Goal: Information Seeking & Learning: Learn about a topic

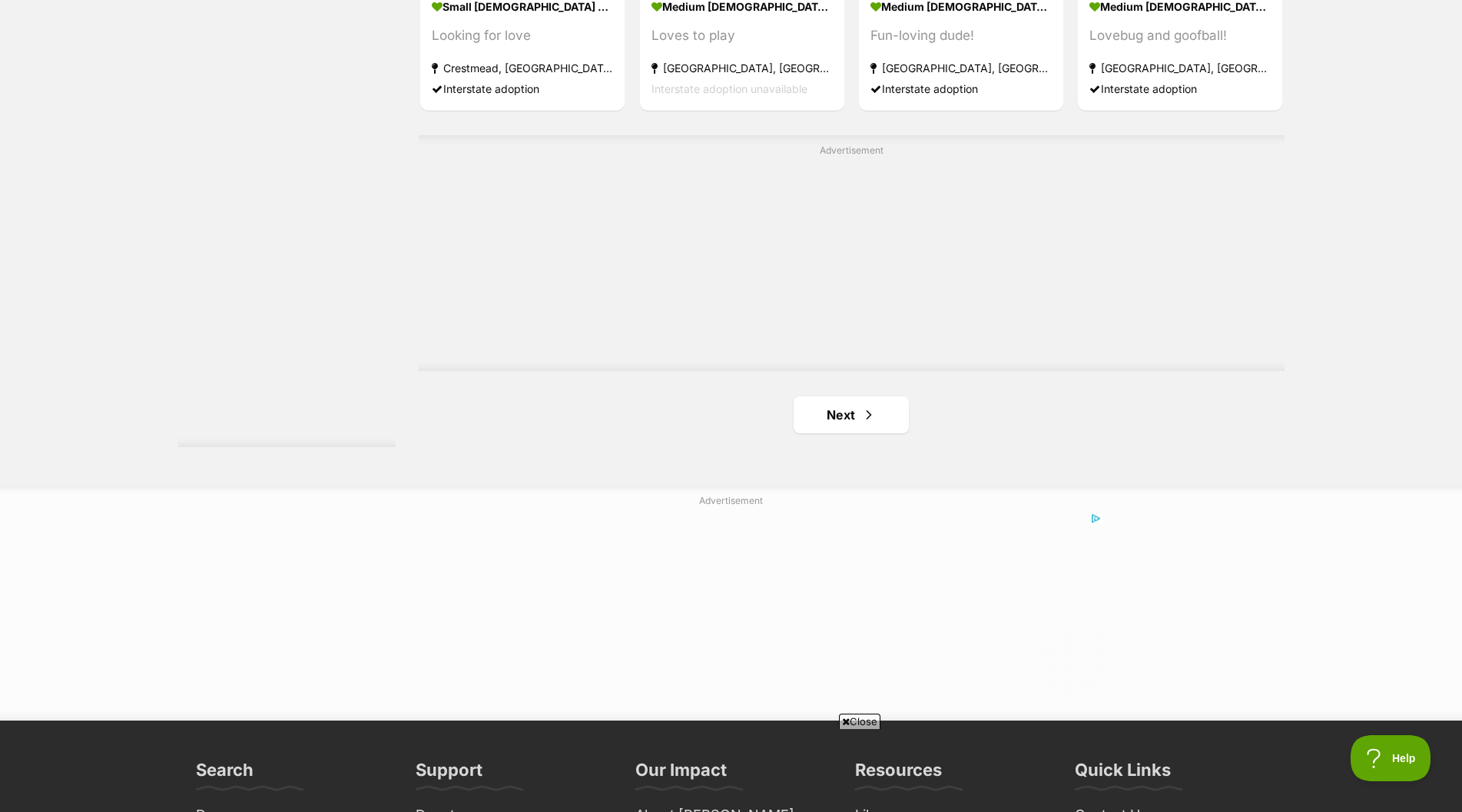
scroll to position [2688, 0]
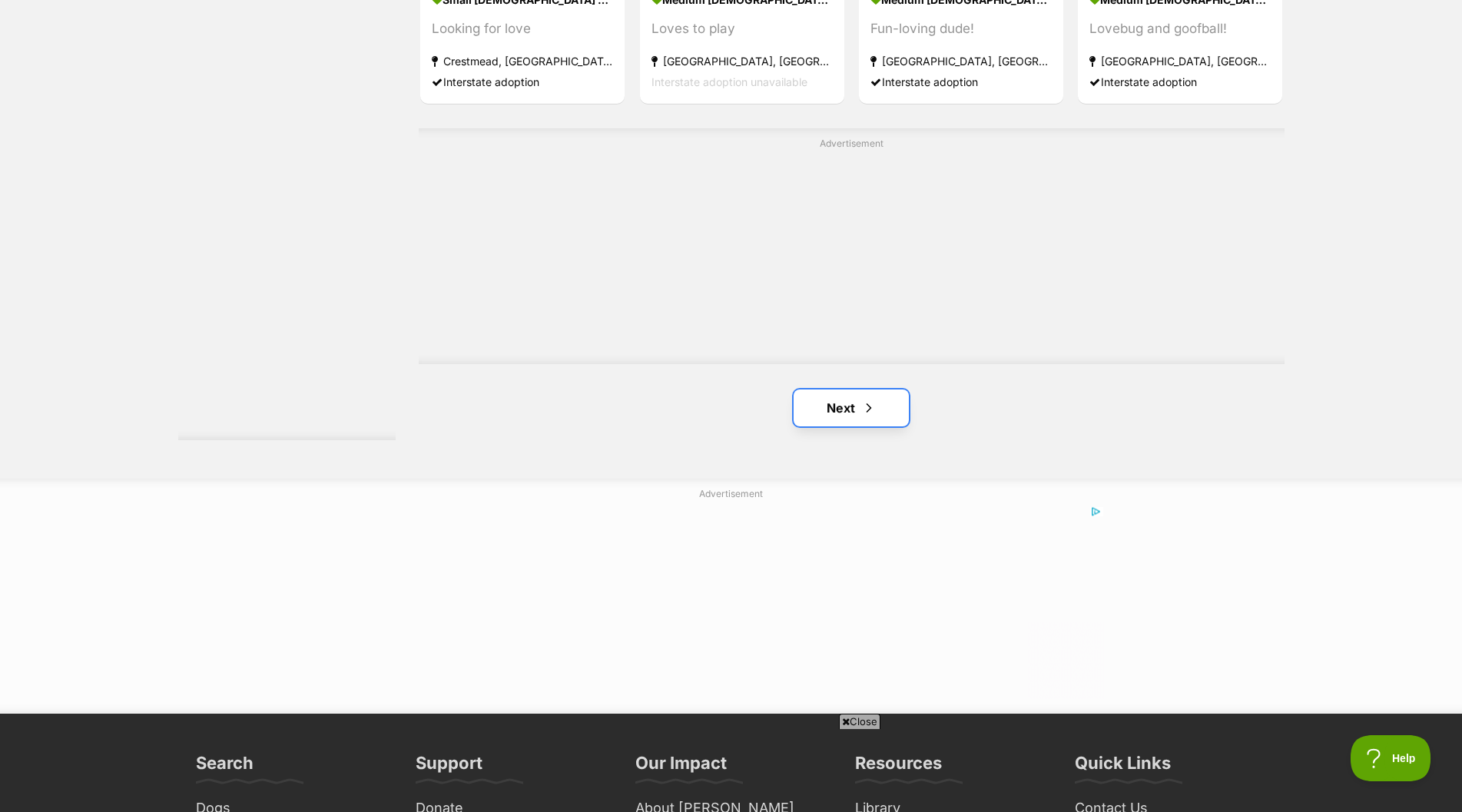
click at [829, 408] on link "Next" at bounding box center [851, 408] width 115 height 37
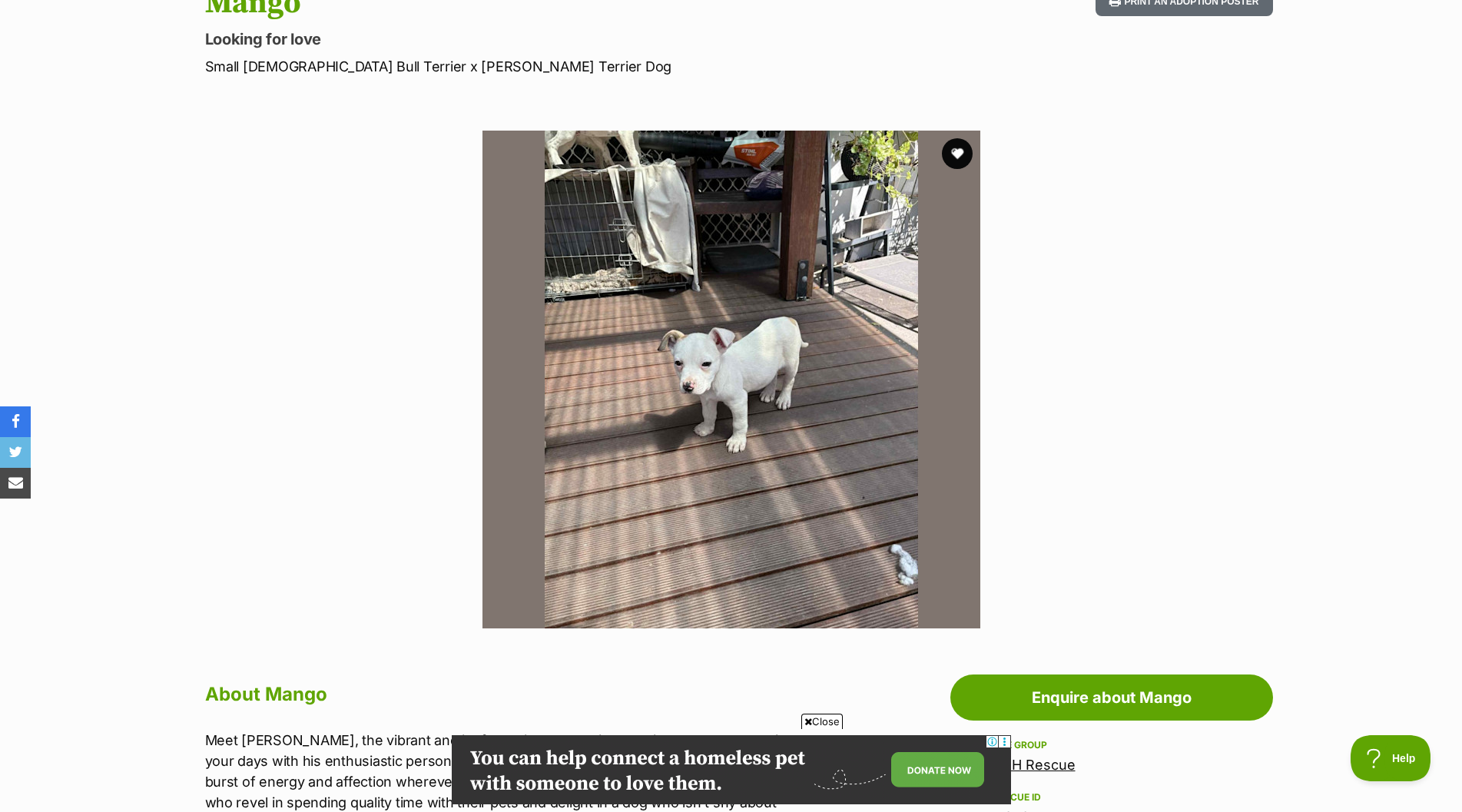
scroll to position [153, 0]
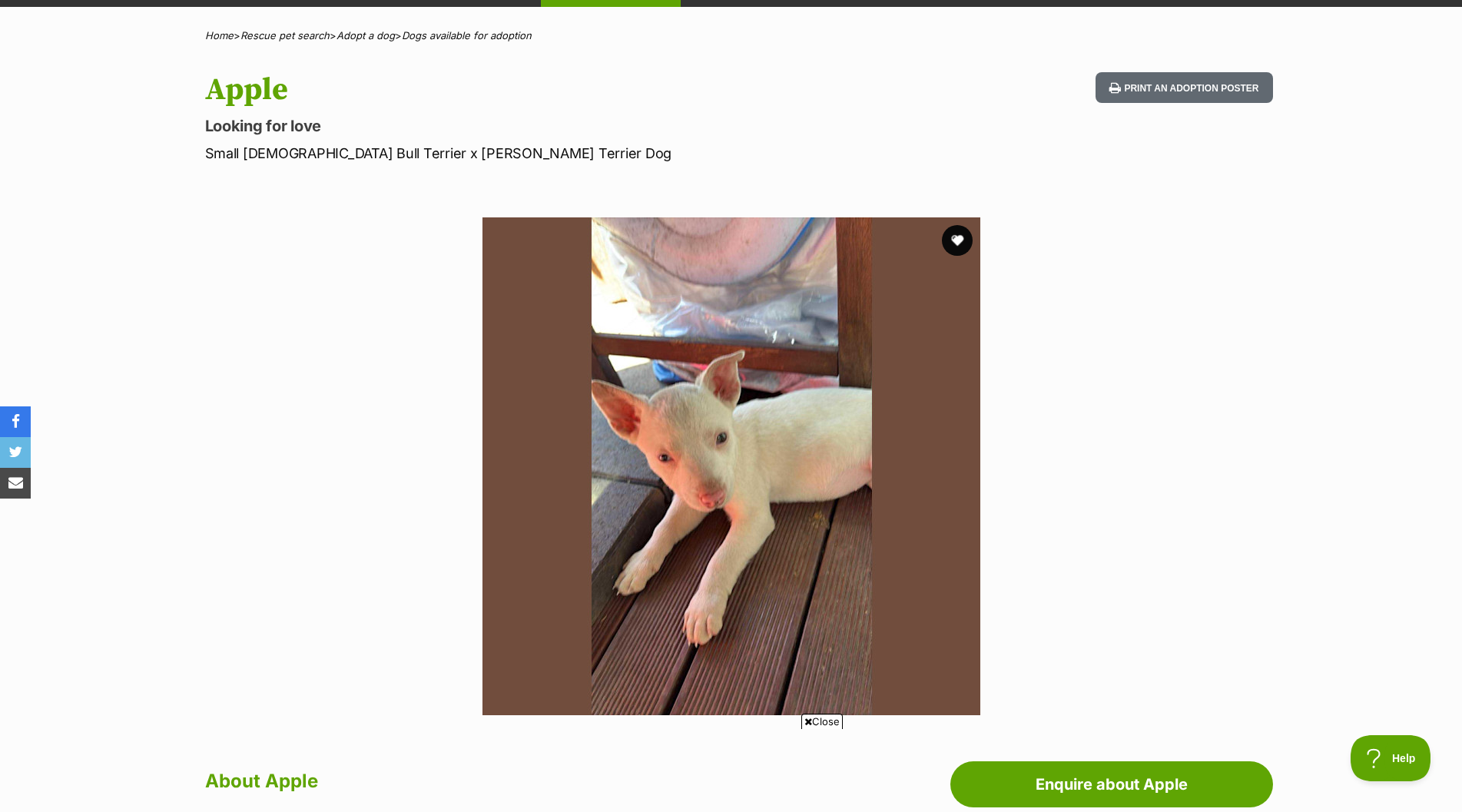
scroll to position [77, 0]
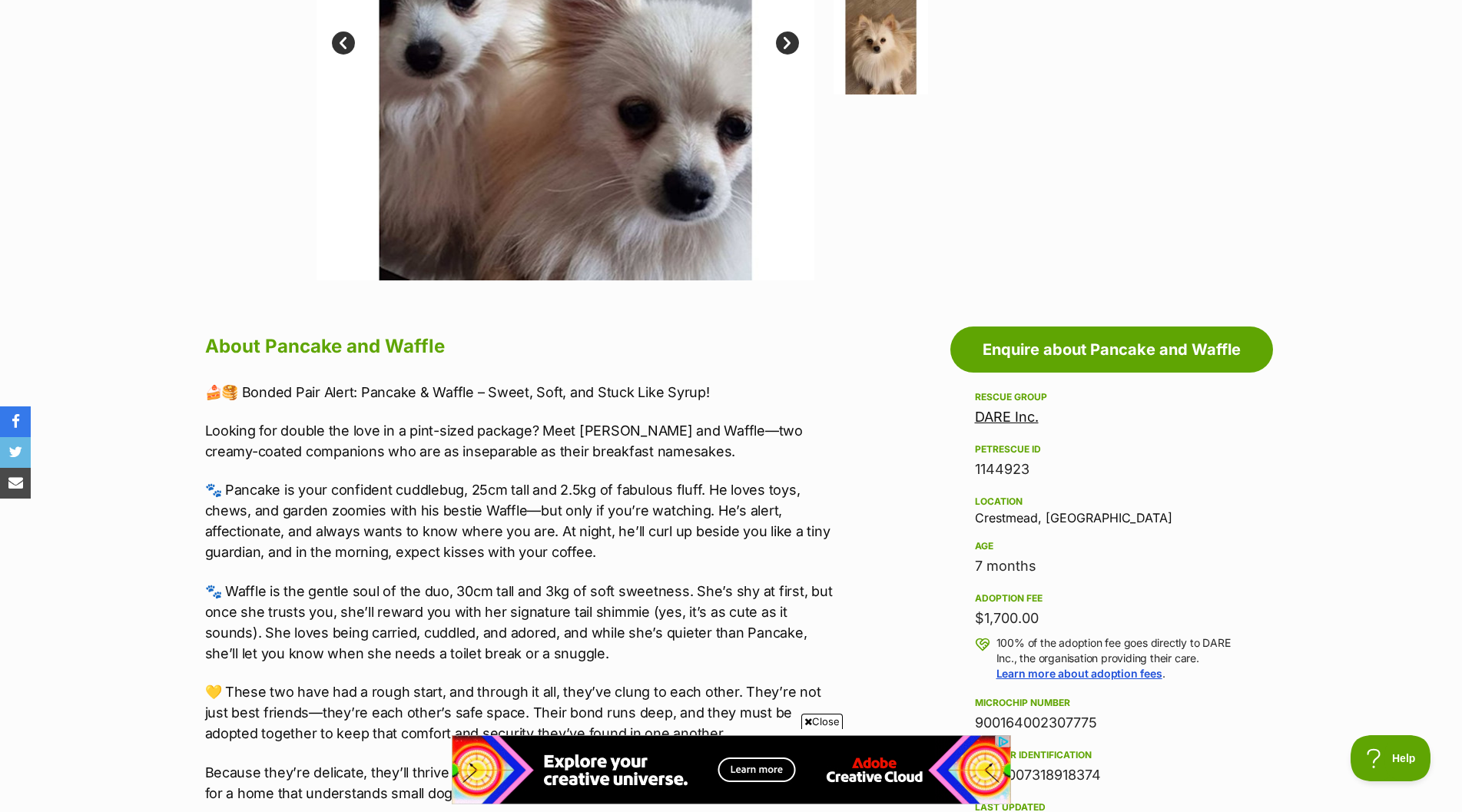
scroll to position [538, 0]
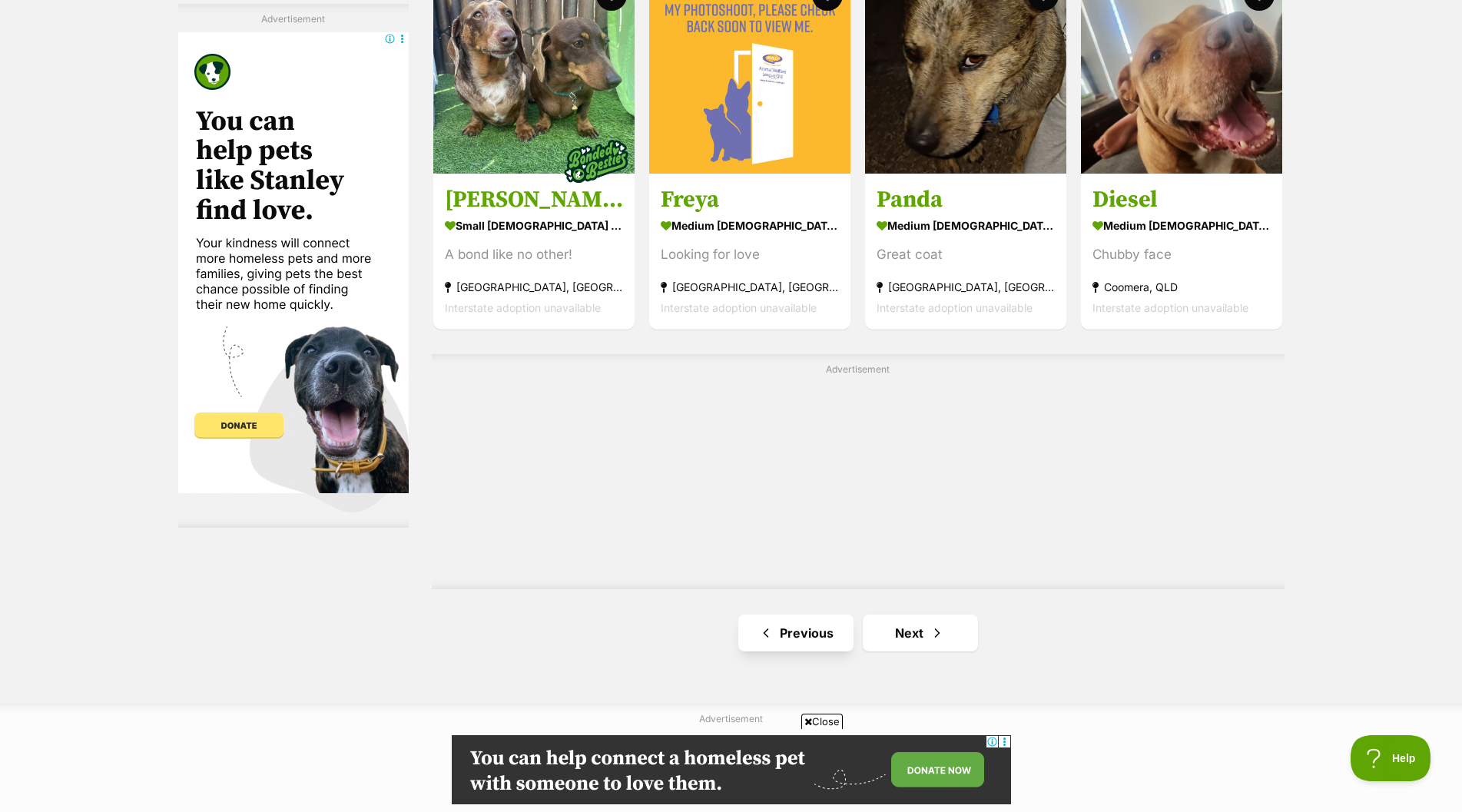
scroll to position [2534, 0]
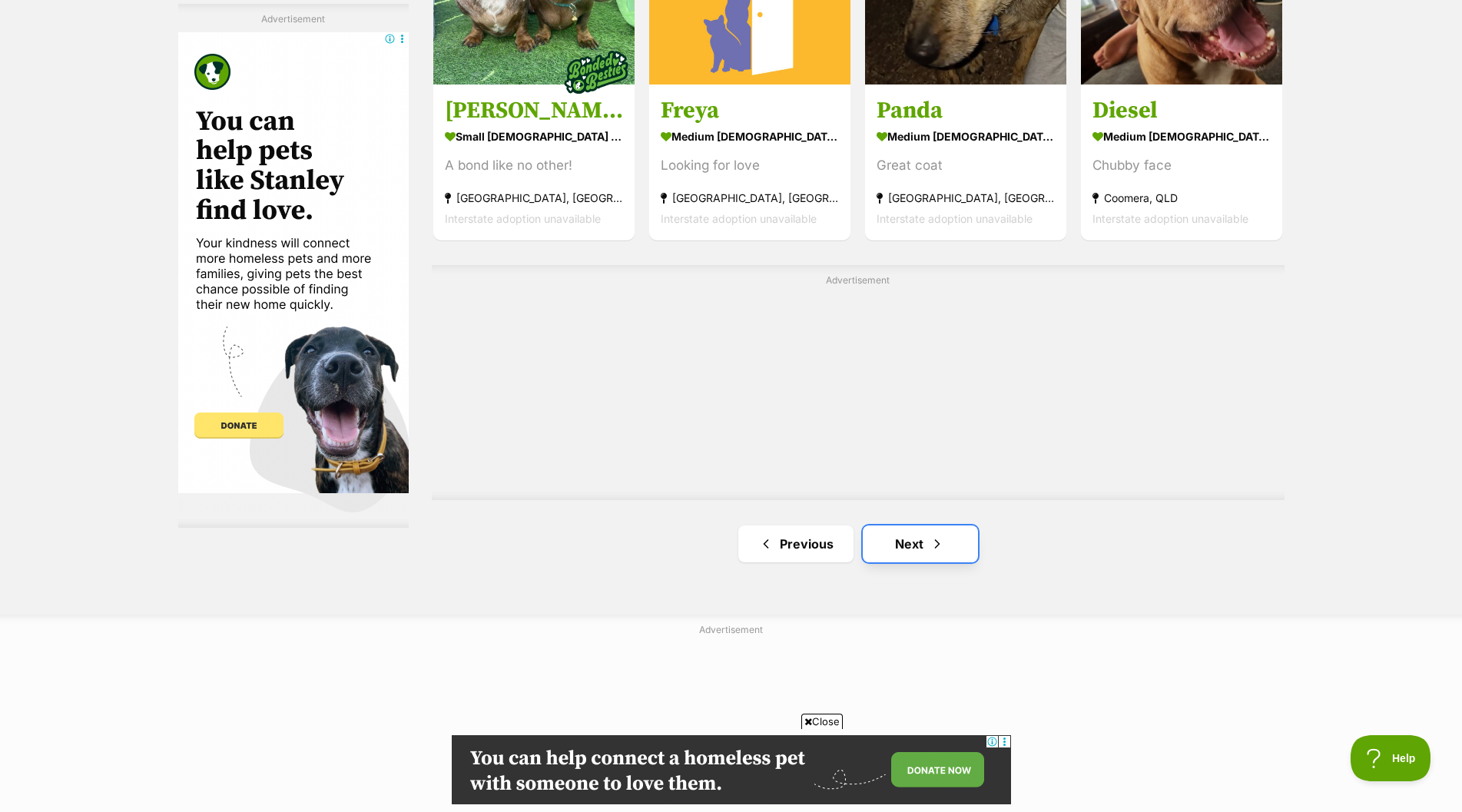
click at [895, 549] on link "Next" at bounding box center [920, 544] width 115 height 37
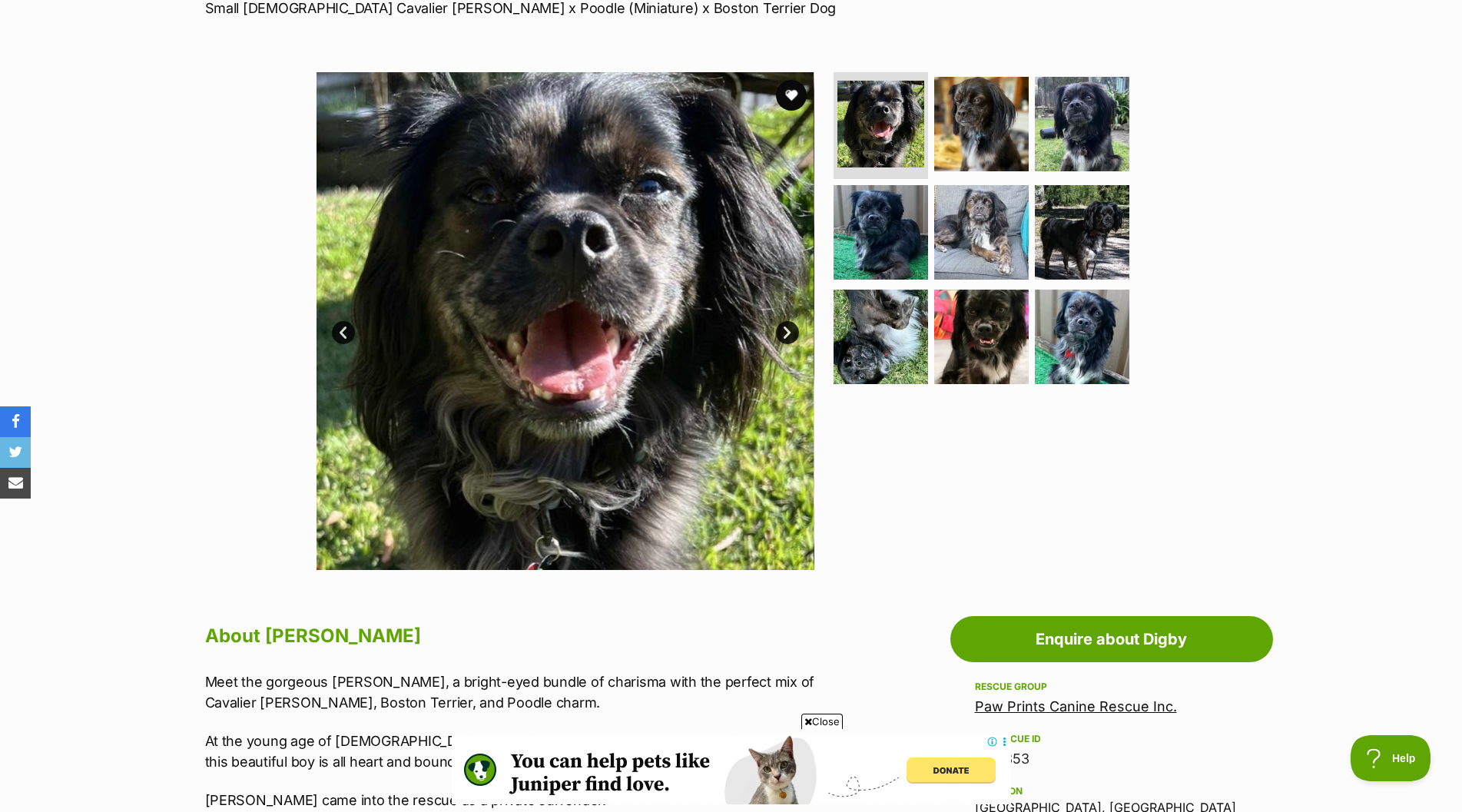
scroll to position [231, 0]
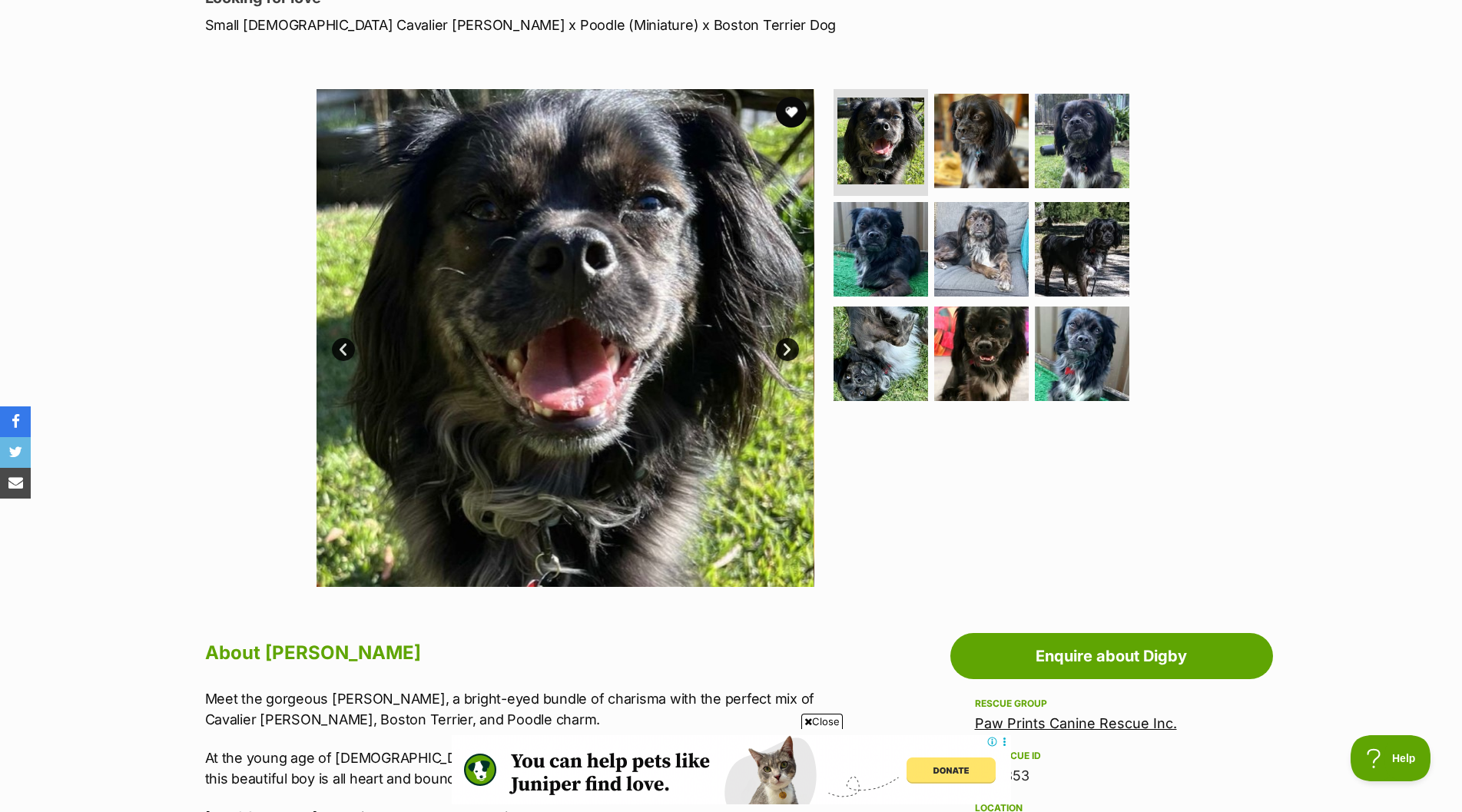
click at [788, 347] on link "Next" at bounding box center [788, 350] width 23 height 23
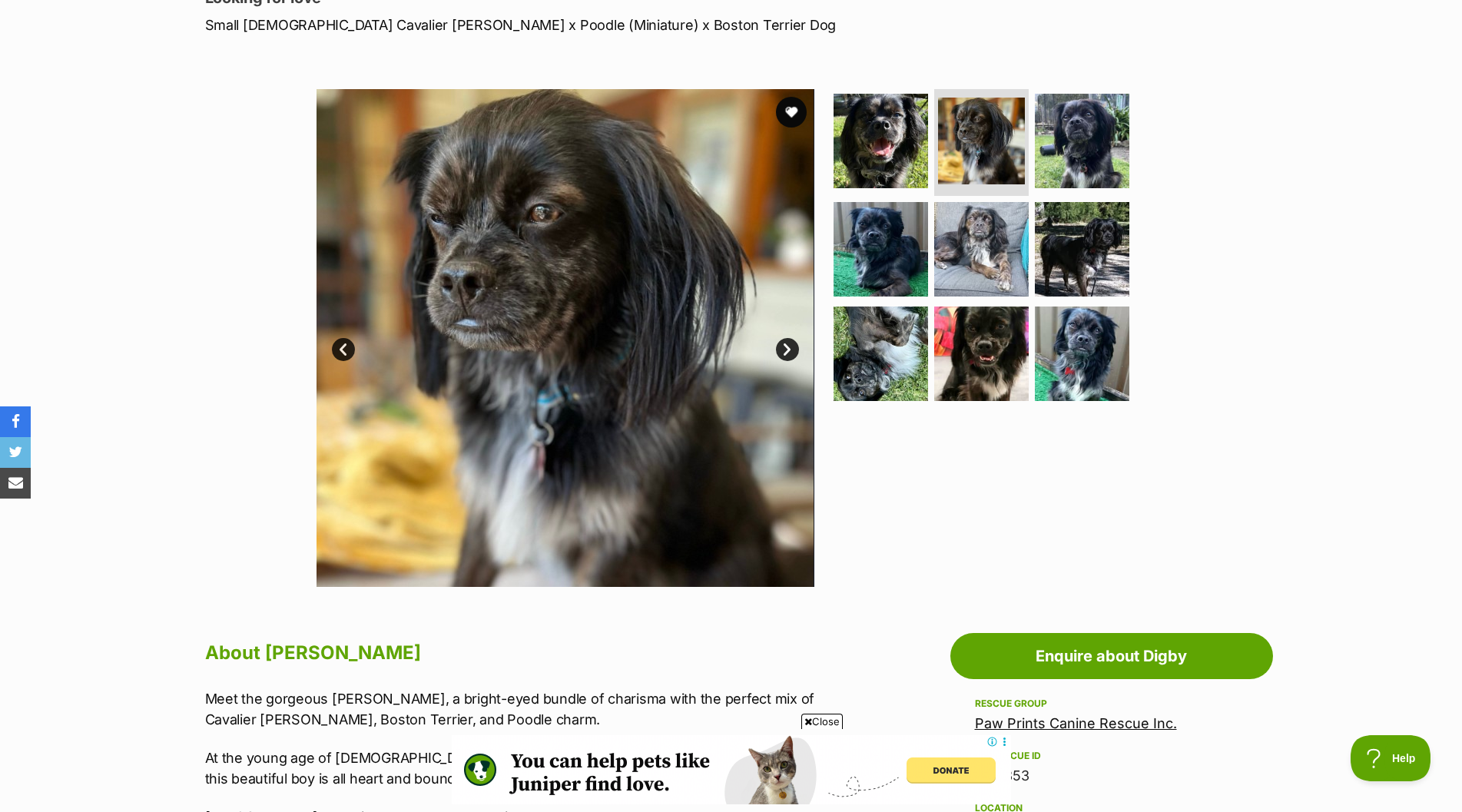
click at [788, 347] on link "Next" at bounding box center [788, 350] width 23 height 23
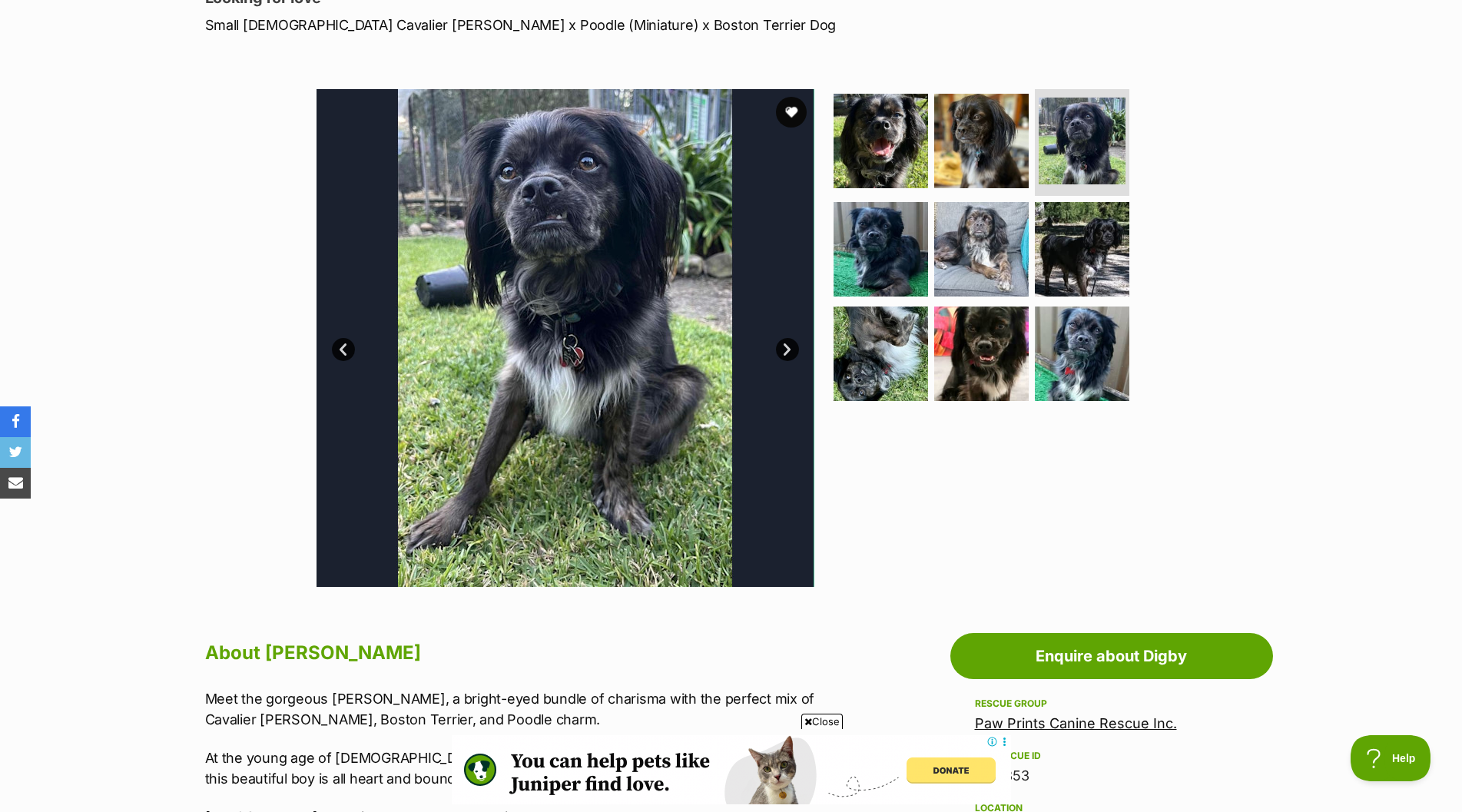
click at [788, 347] on link "Next" at bounding box center [788, 350] width 23 height 23
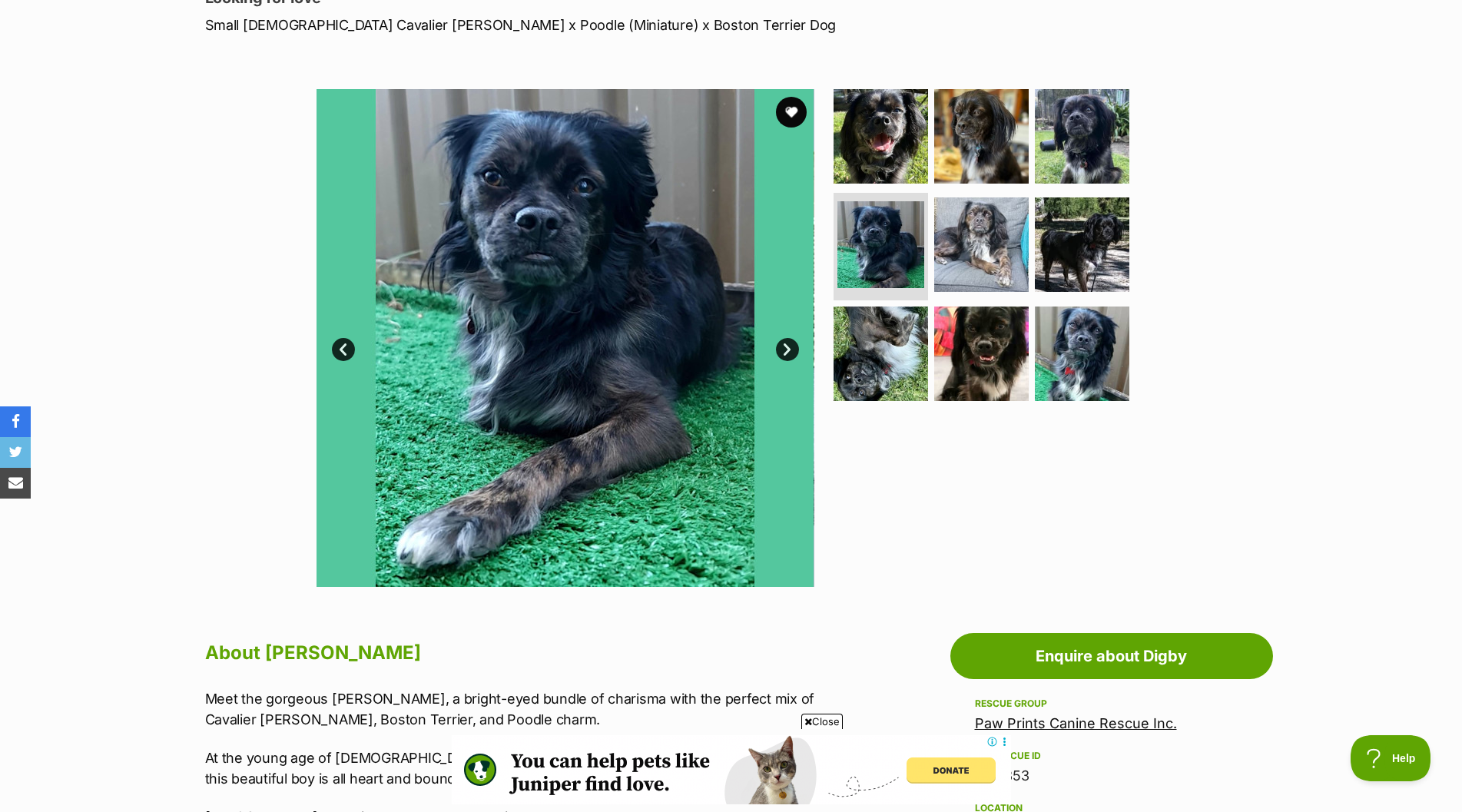
click at [788, 347] on link "Next" at bounding box center [788, 350] width 23 height 23
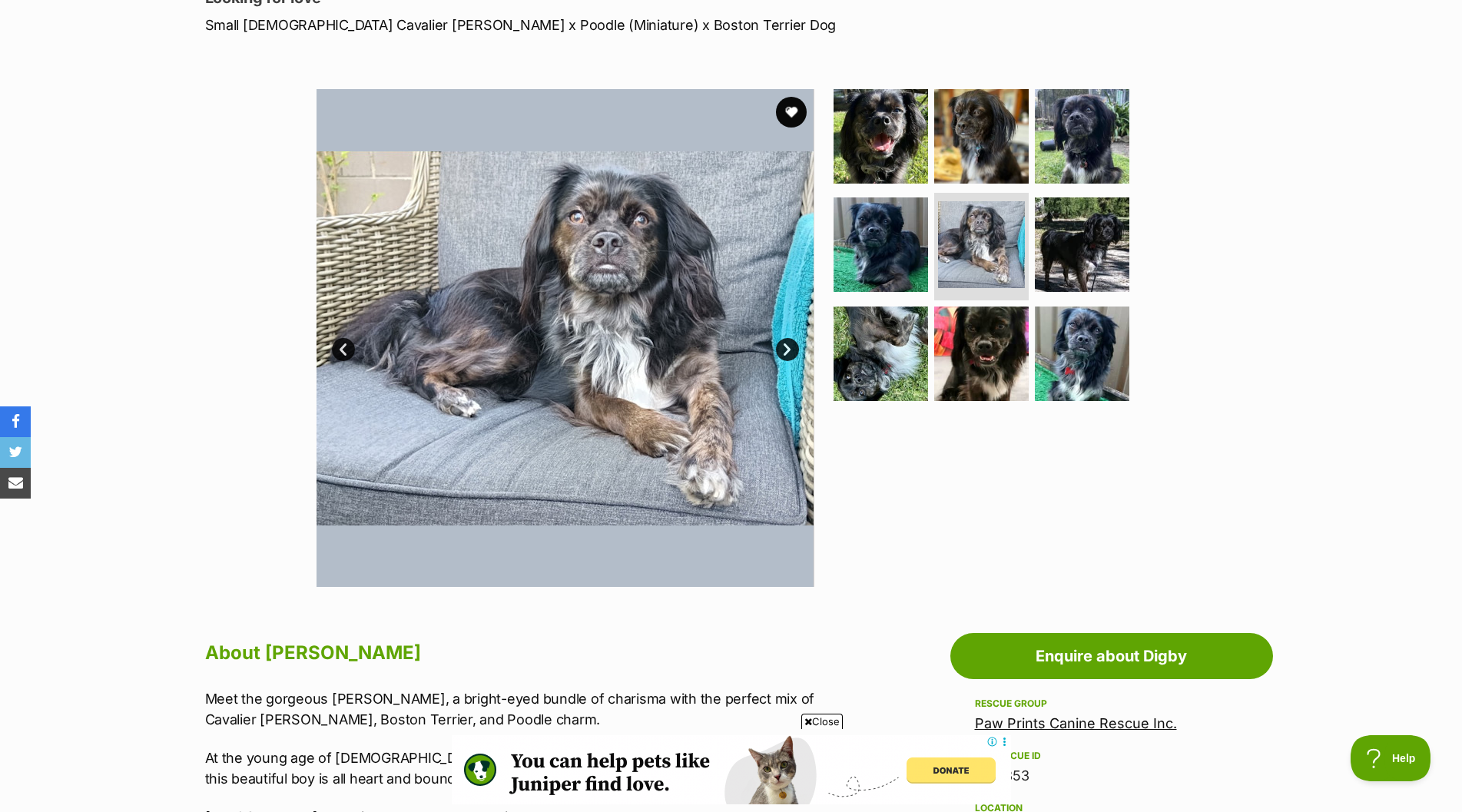
click at [788, 347] on link "Next" at bounding box center [788, 350] width 23 height 23
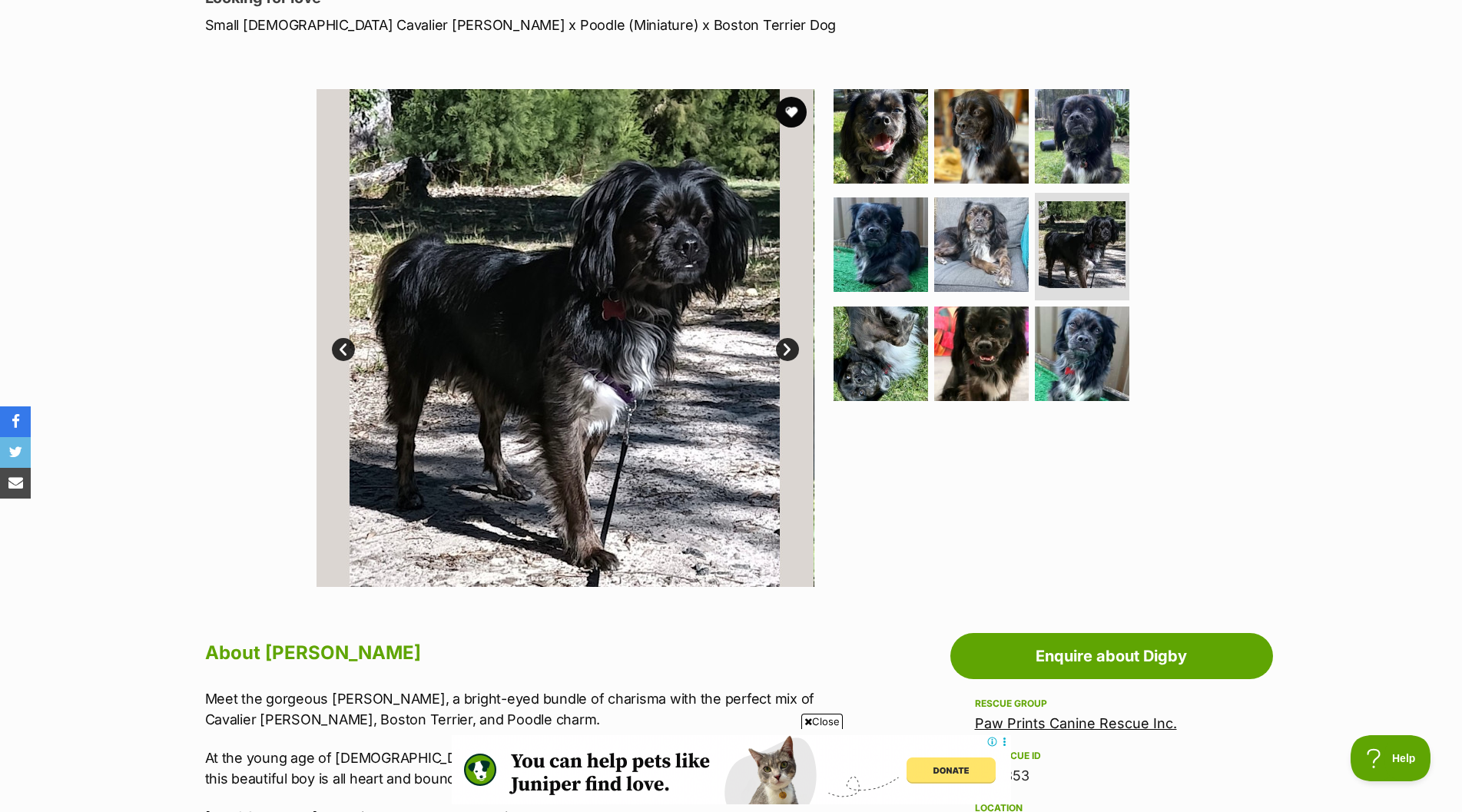
click at [788, 347] on link "Next" at bounding box center [788, 350] width 23 height 23
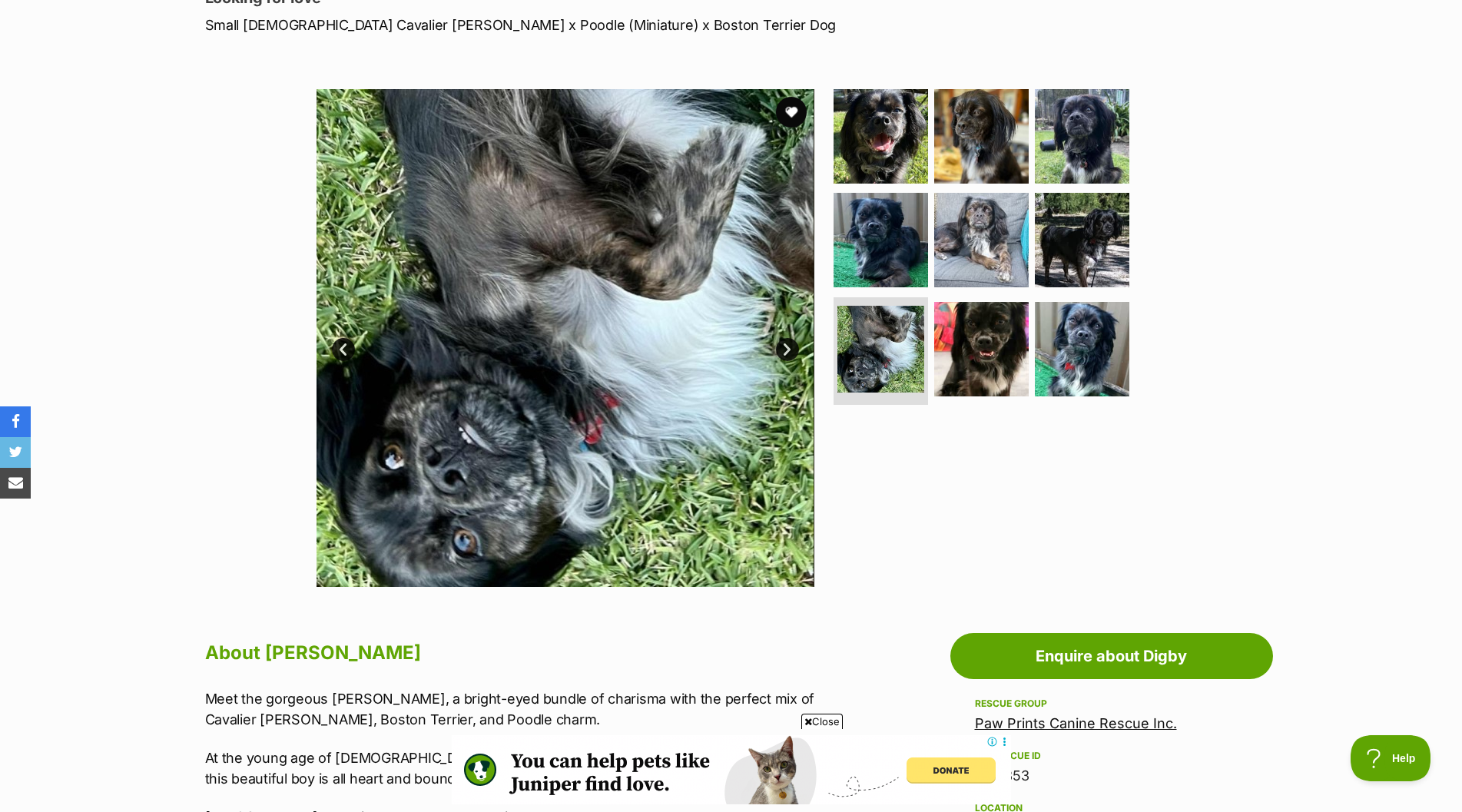
click at [788, 347] on link "Next" at bounding box center [788, 350] width 23 height 23
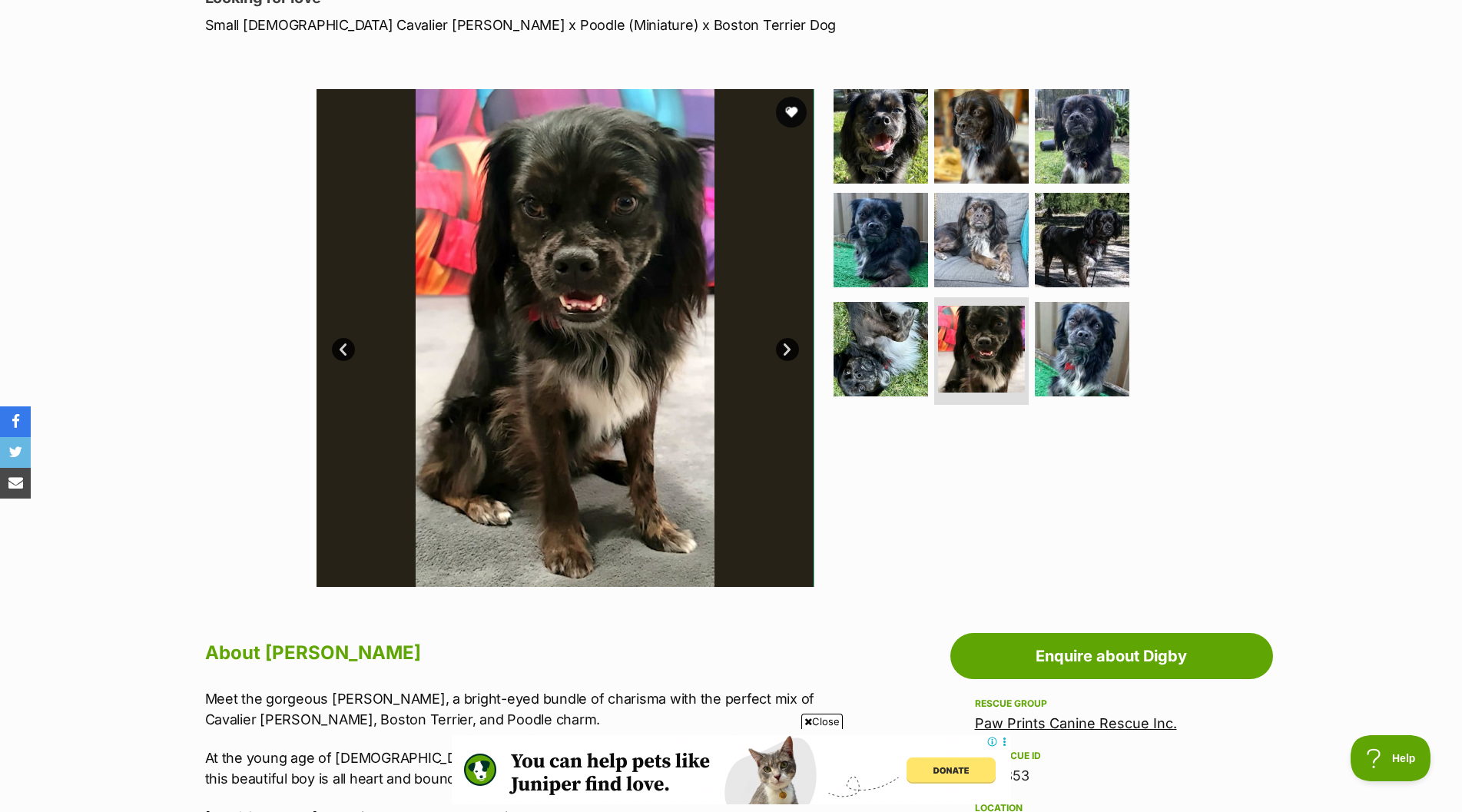
click at [788, 347] on link "Next" at bounding box center [788, 350] width 23 height 23
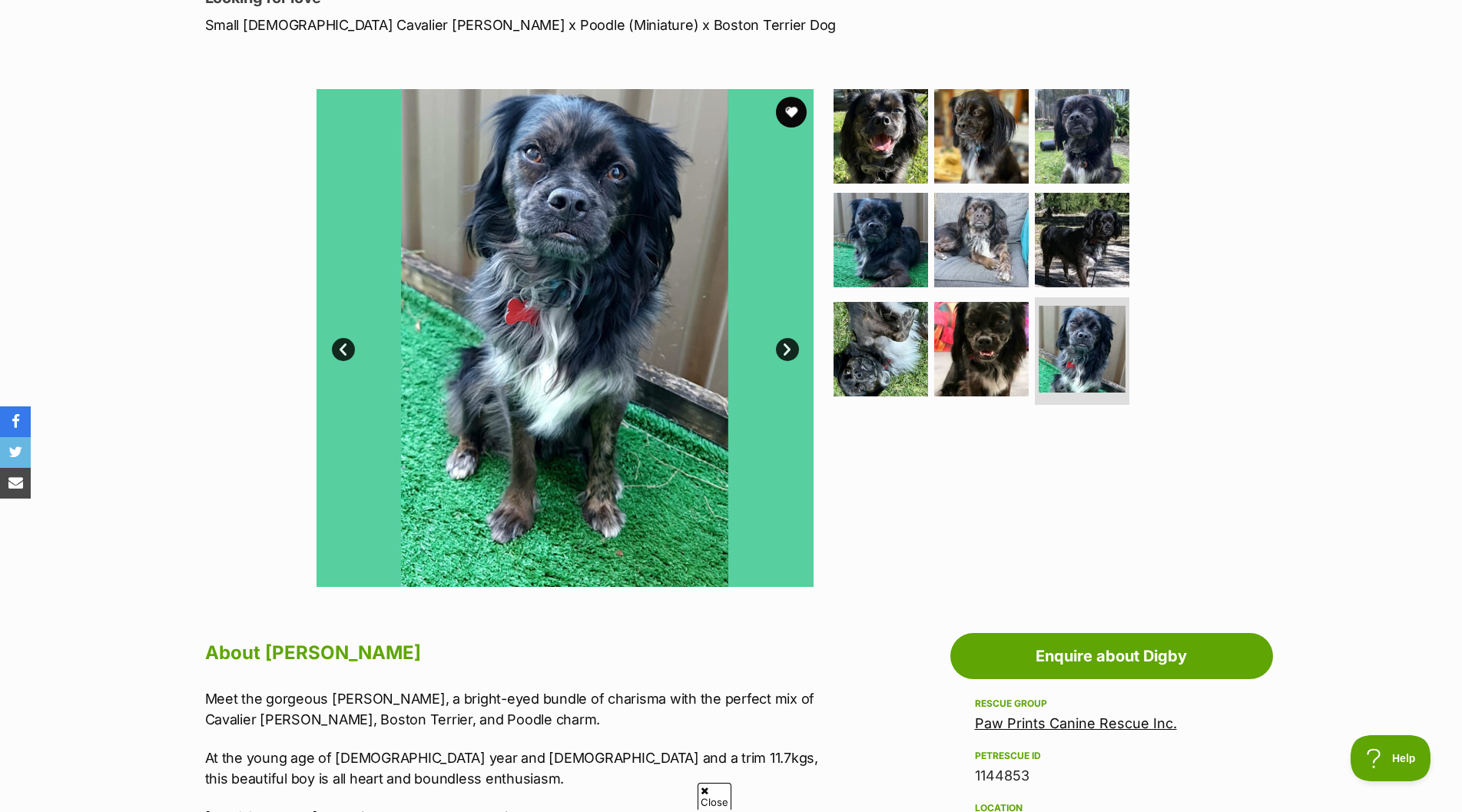
click at [788, 347] on link "Next" at bounding box center [788, 350] width 23 height 23
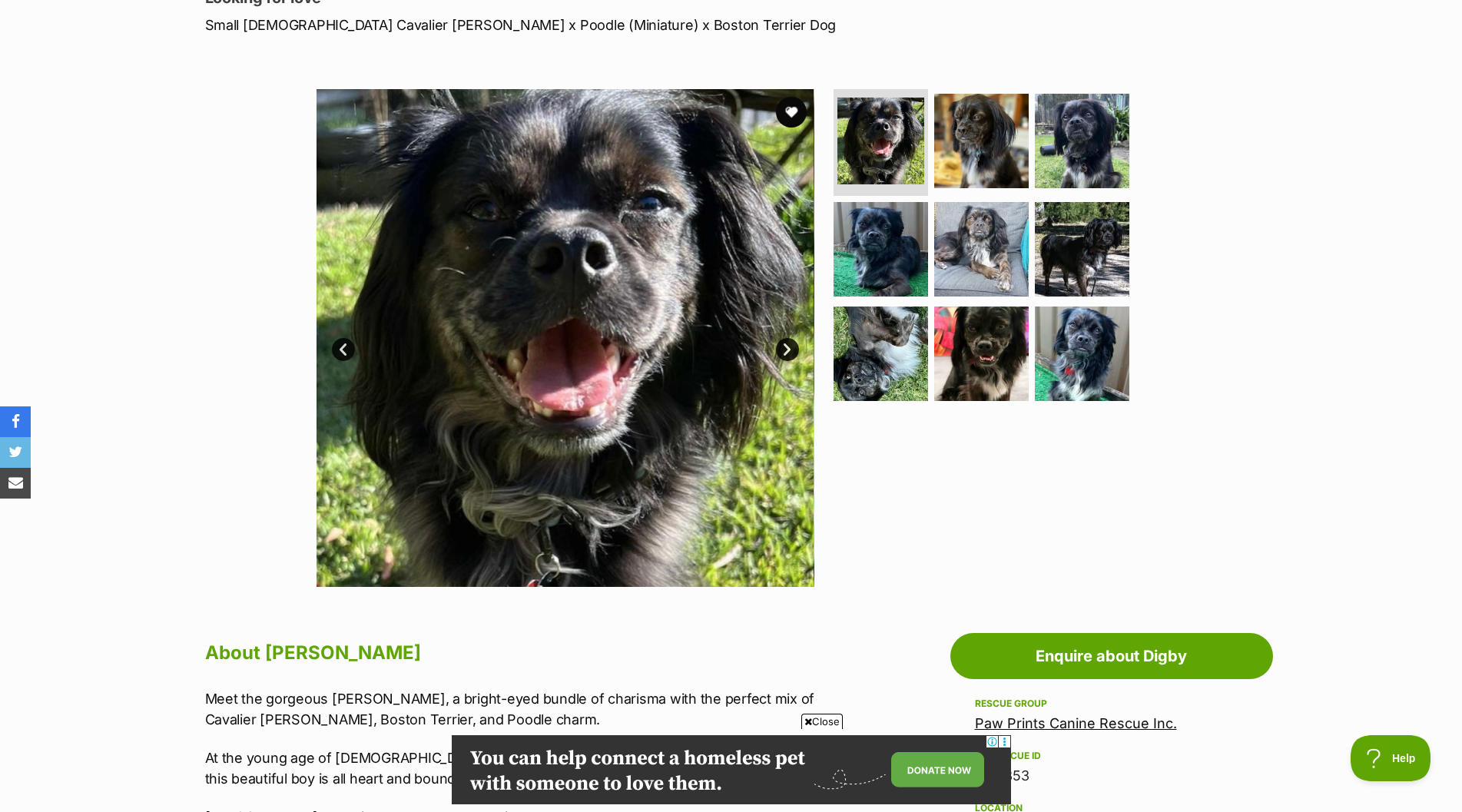
click at [787, 344] on link "Next" at bounding box center [788, 350] width 23 height 23
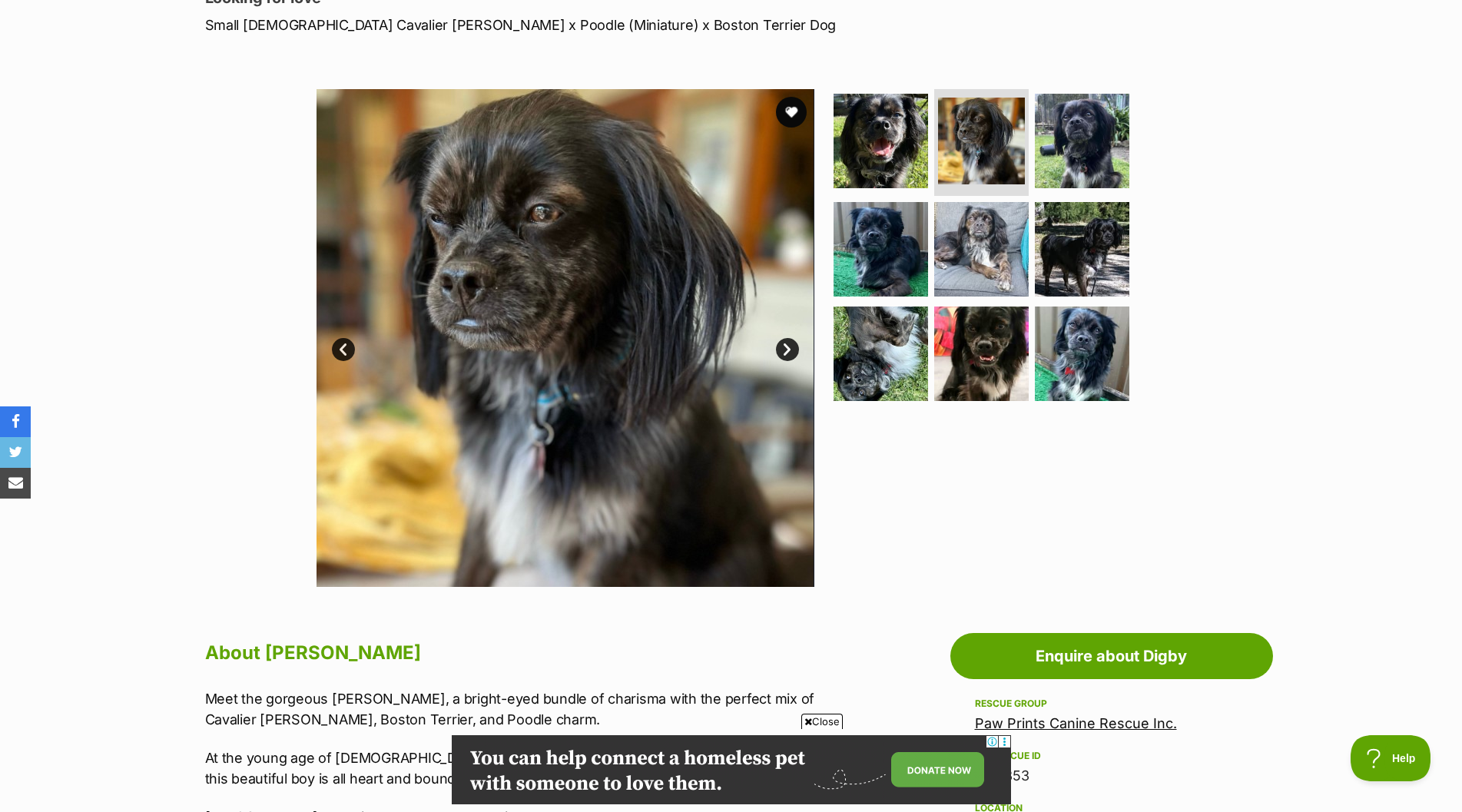
click at [788, 344] on link "Next" at bounding box center [788, 350] width 23 height 23
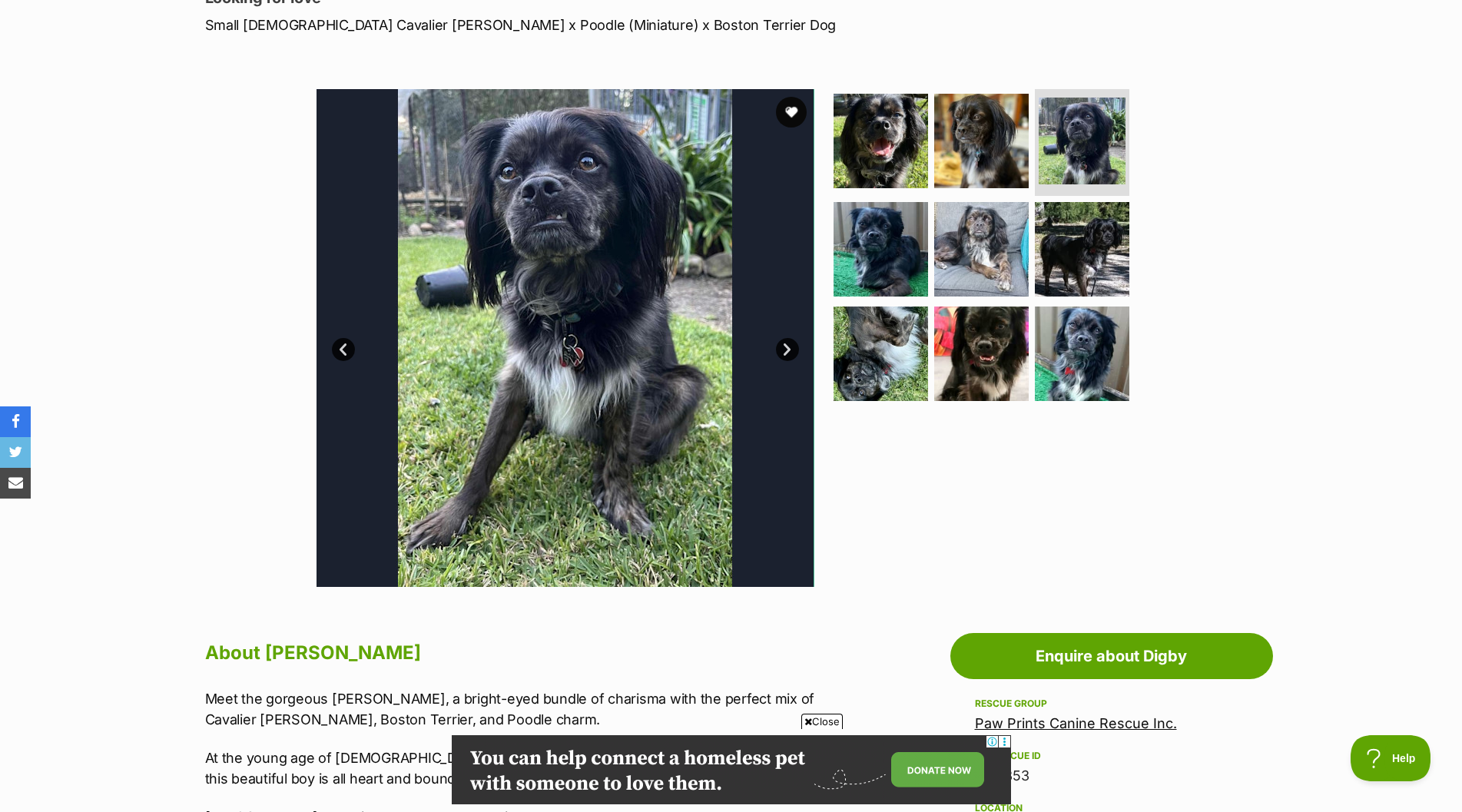
click at [792, 344] on link "Next" at bounding box center [788, 350] width 23 height 23
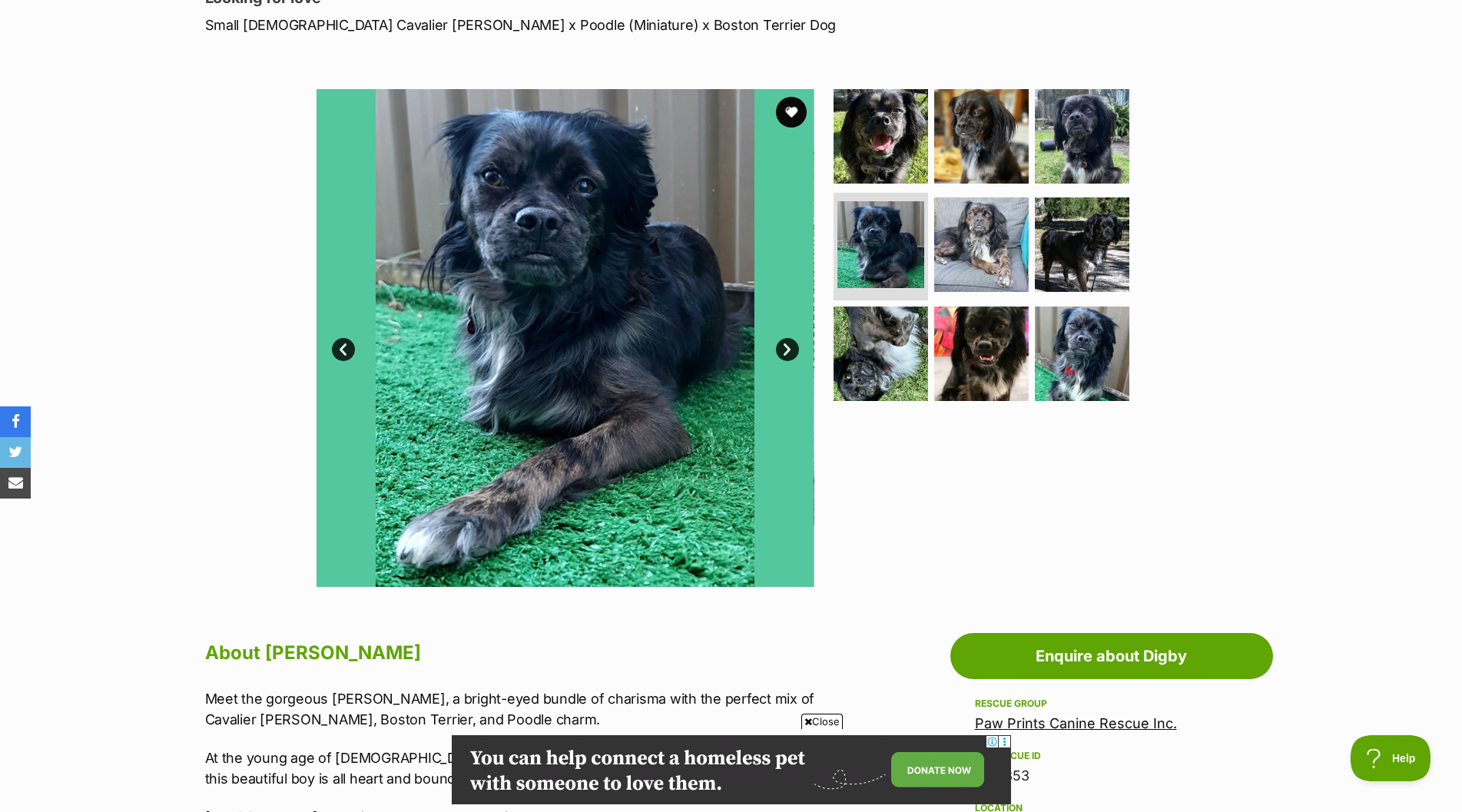
click at [792, 344] on link "Next" at bounding box center [788, 350] width 23 height 23
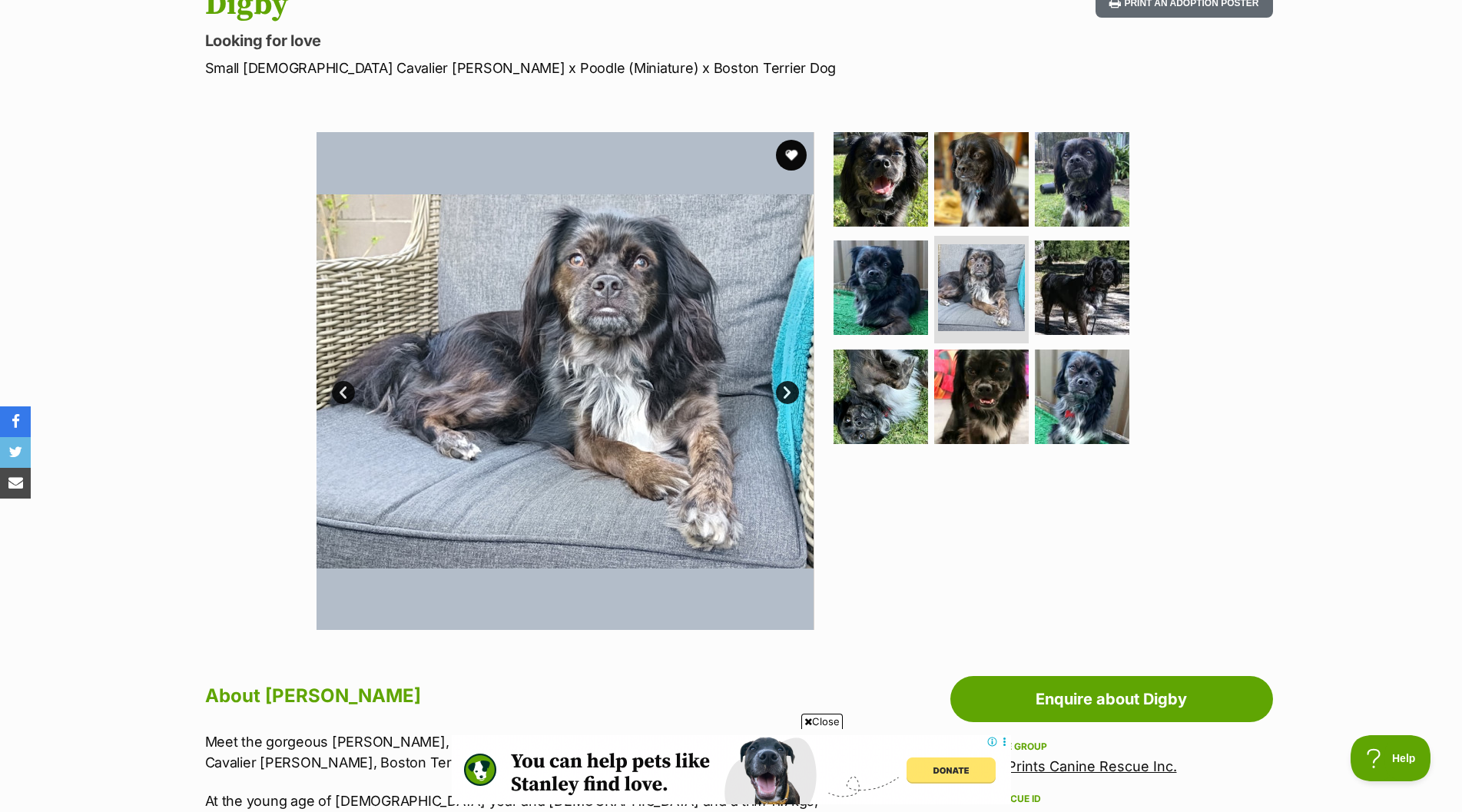
scroll to position [153, 0]
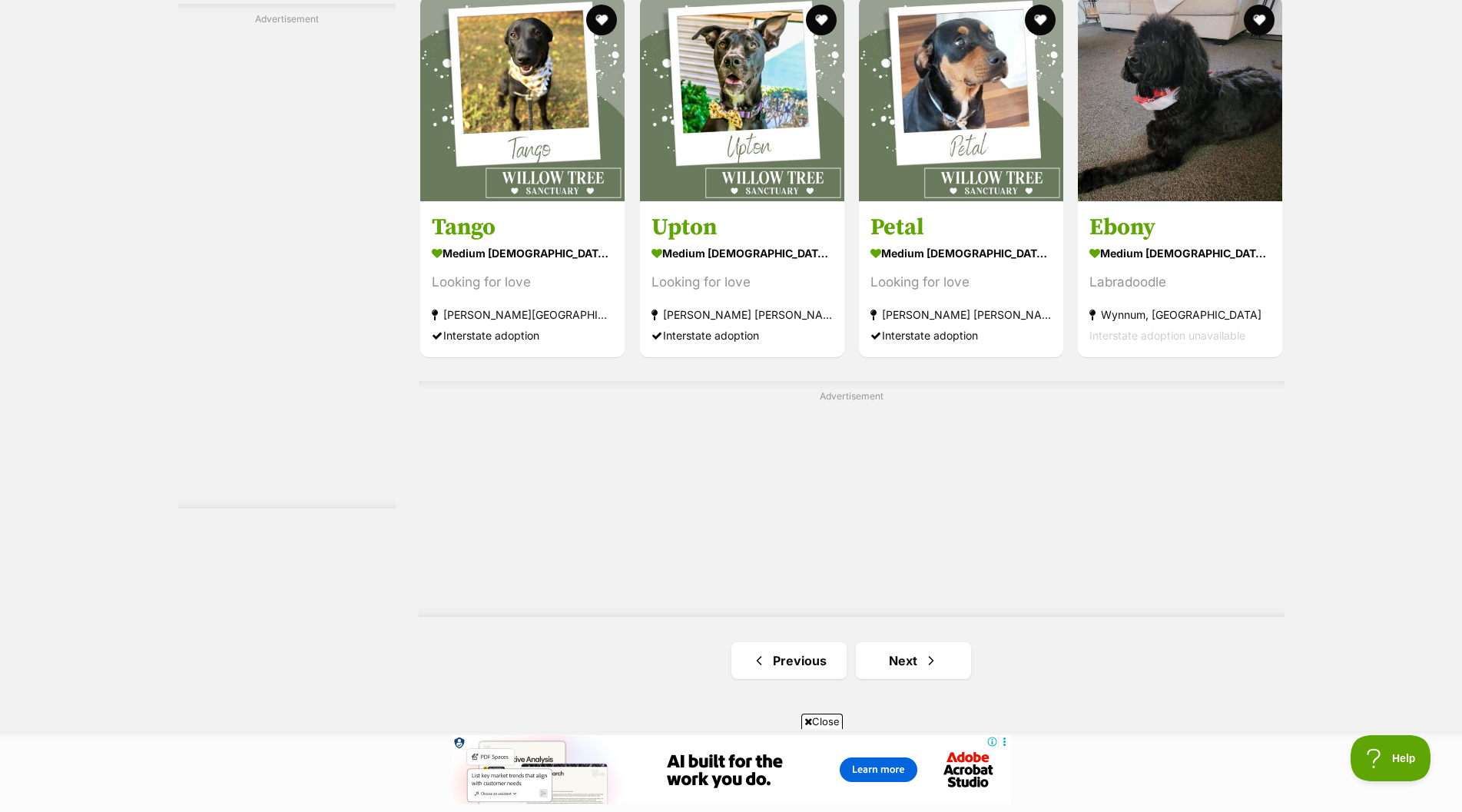
scroll to position [2688, 0]
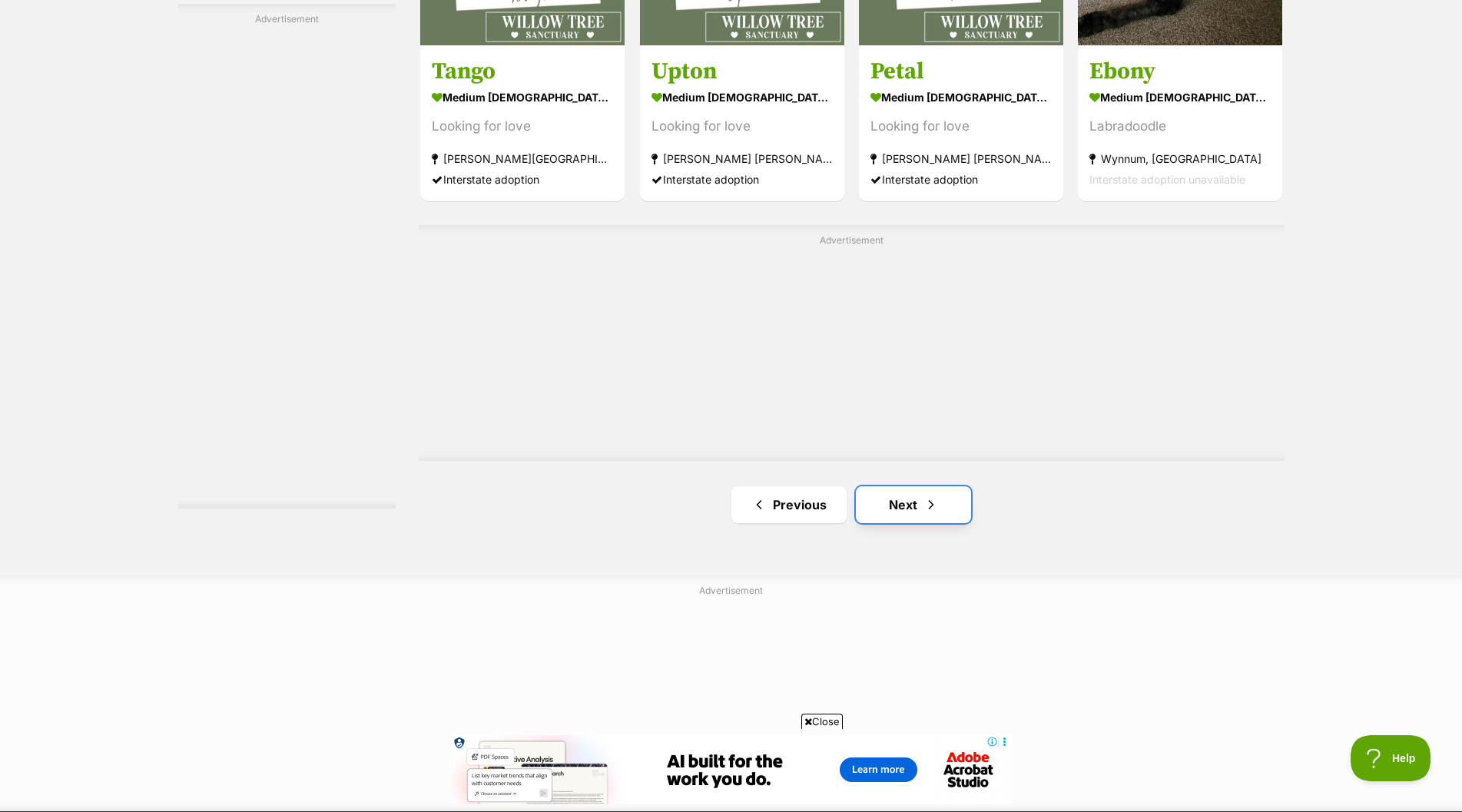
drag, startPoint x: 907, startPoint y: 503, endPoint x: 885, endPoint y: 505, distance: 22.1
click at [907, 503] on link "Next" at bounding box center [913, 505] width 115 height 37
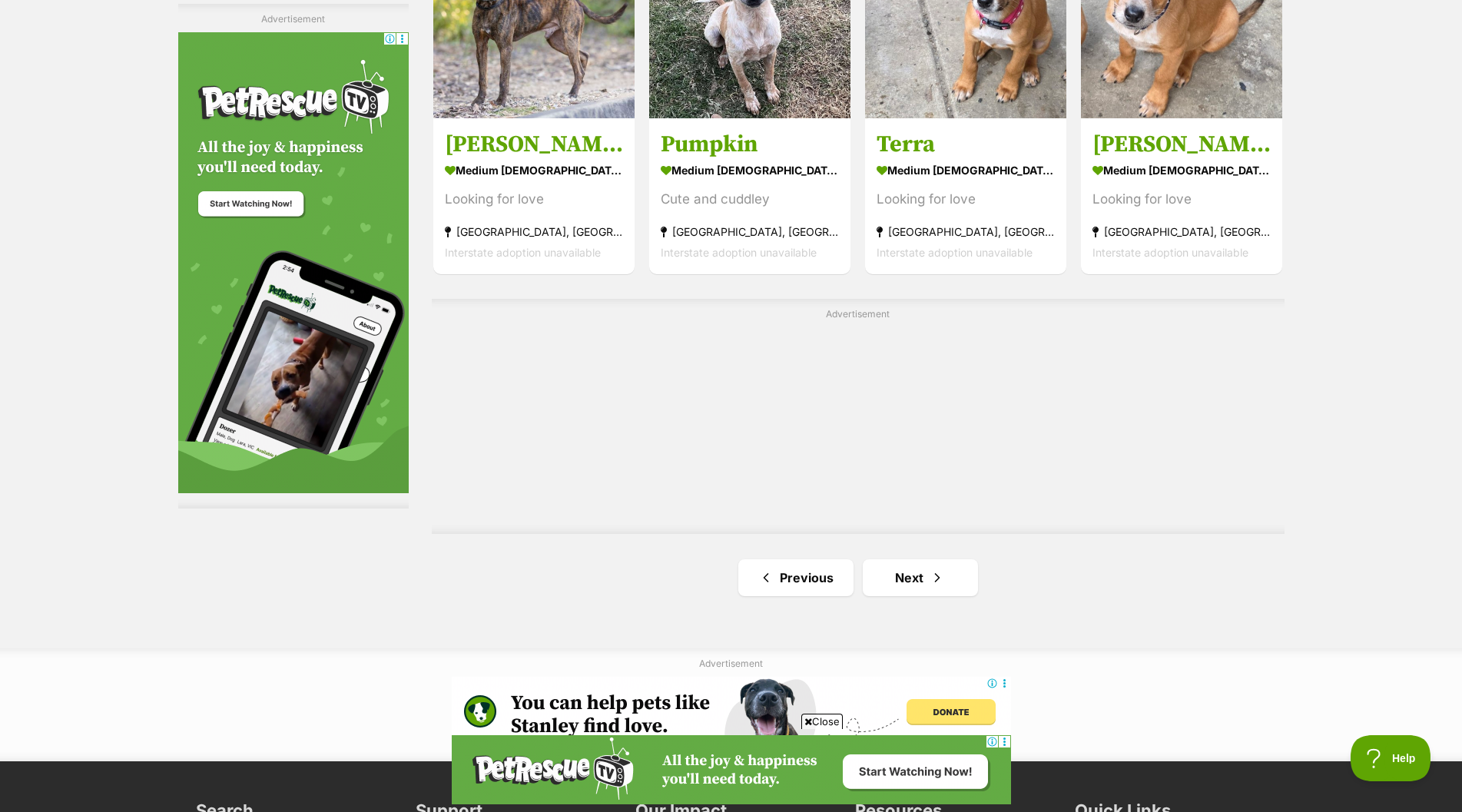
scroll to position [2534, 0]
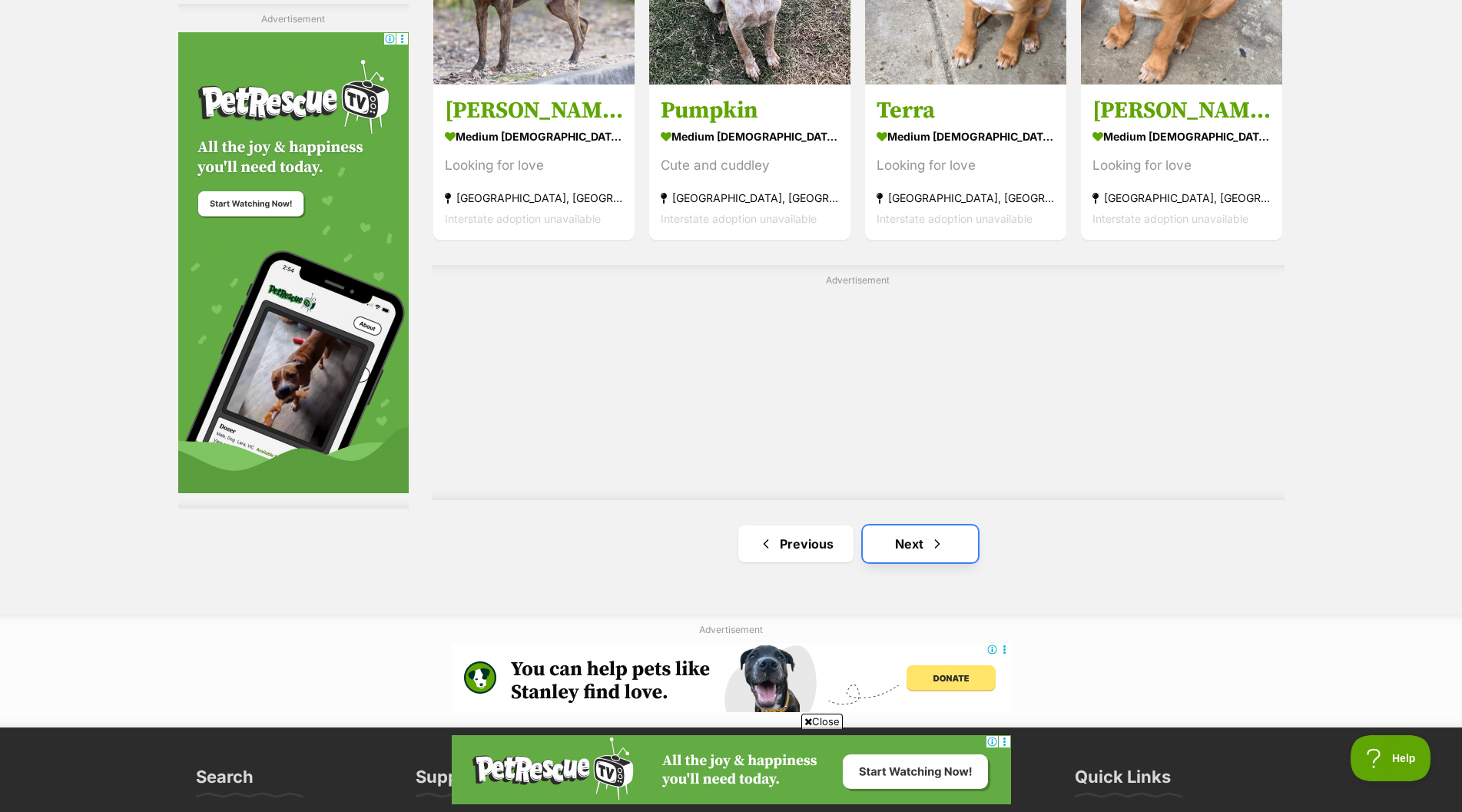
click at [911, 533] on link "Next" at bounding box center [920, 544] width 115 height 37
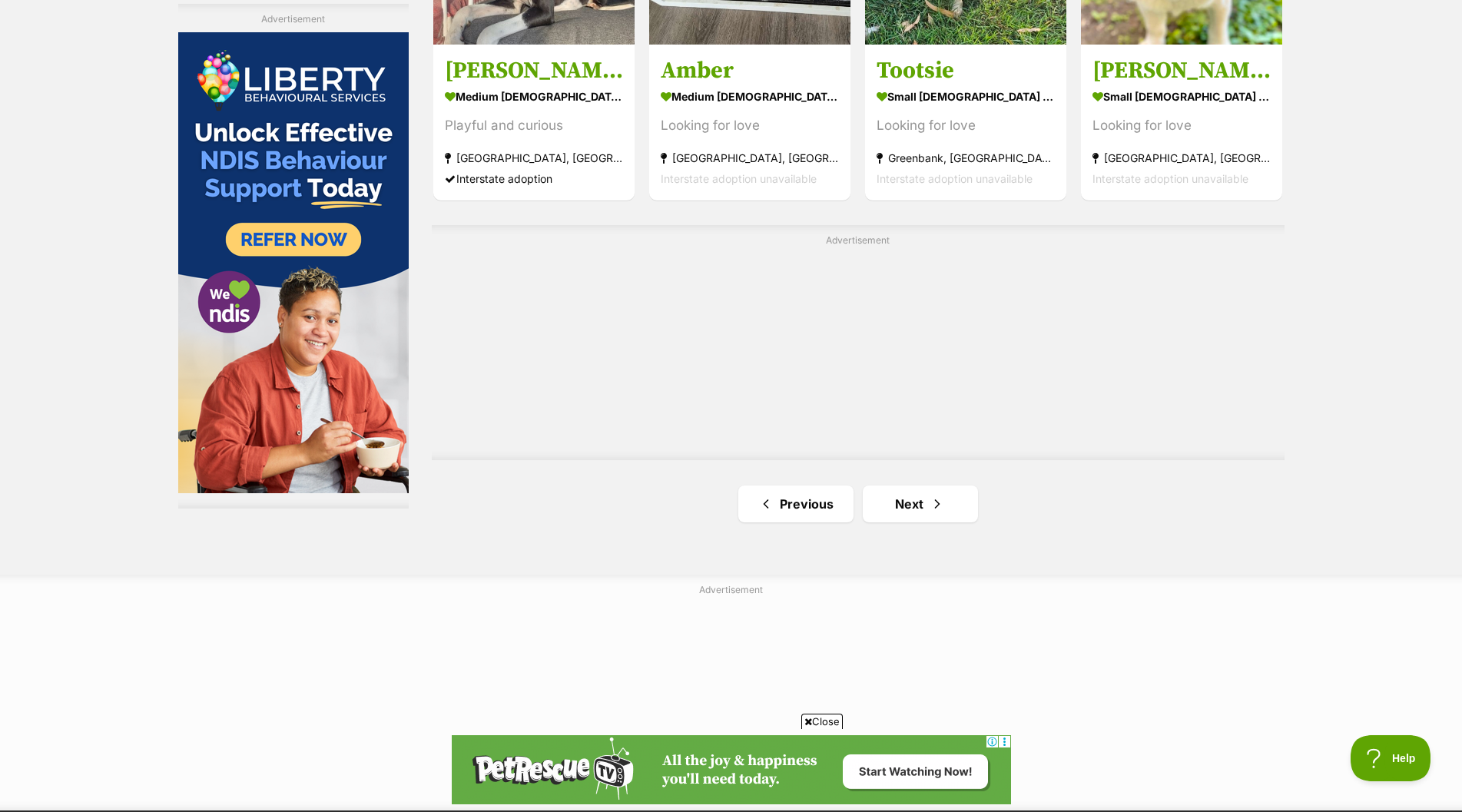
scroll to position [2612, 0]
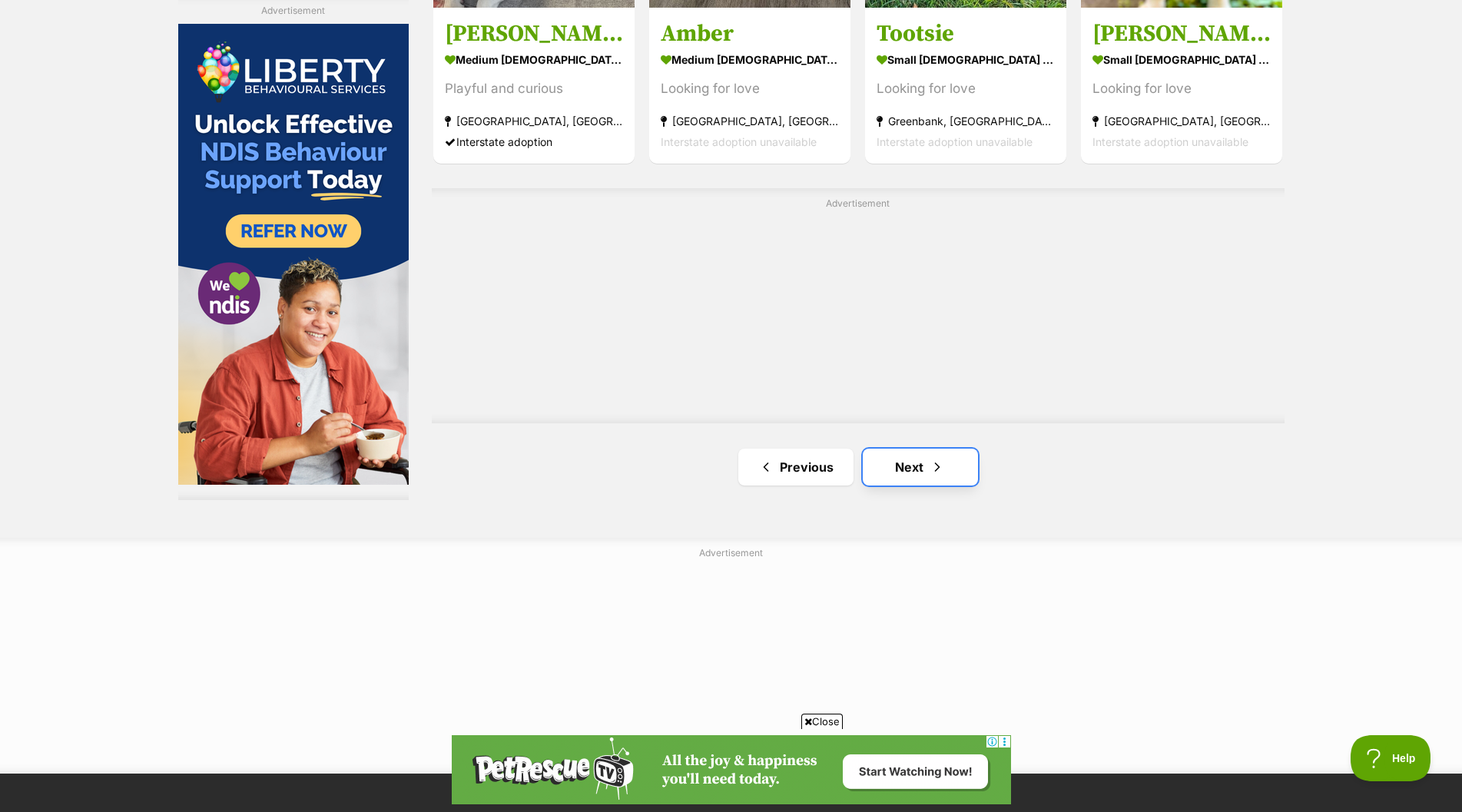
click at [915, 468] on link "Next" at bounding box center [920, 467] width 115 height 37
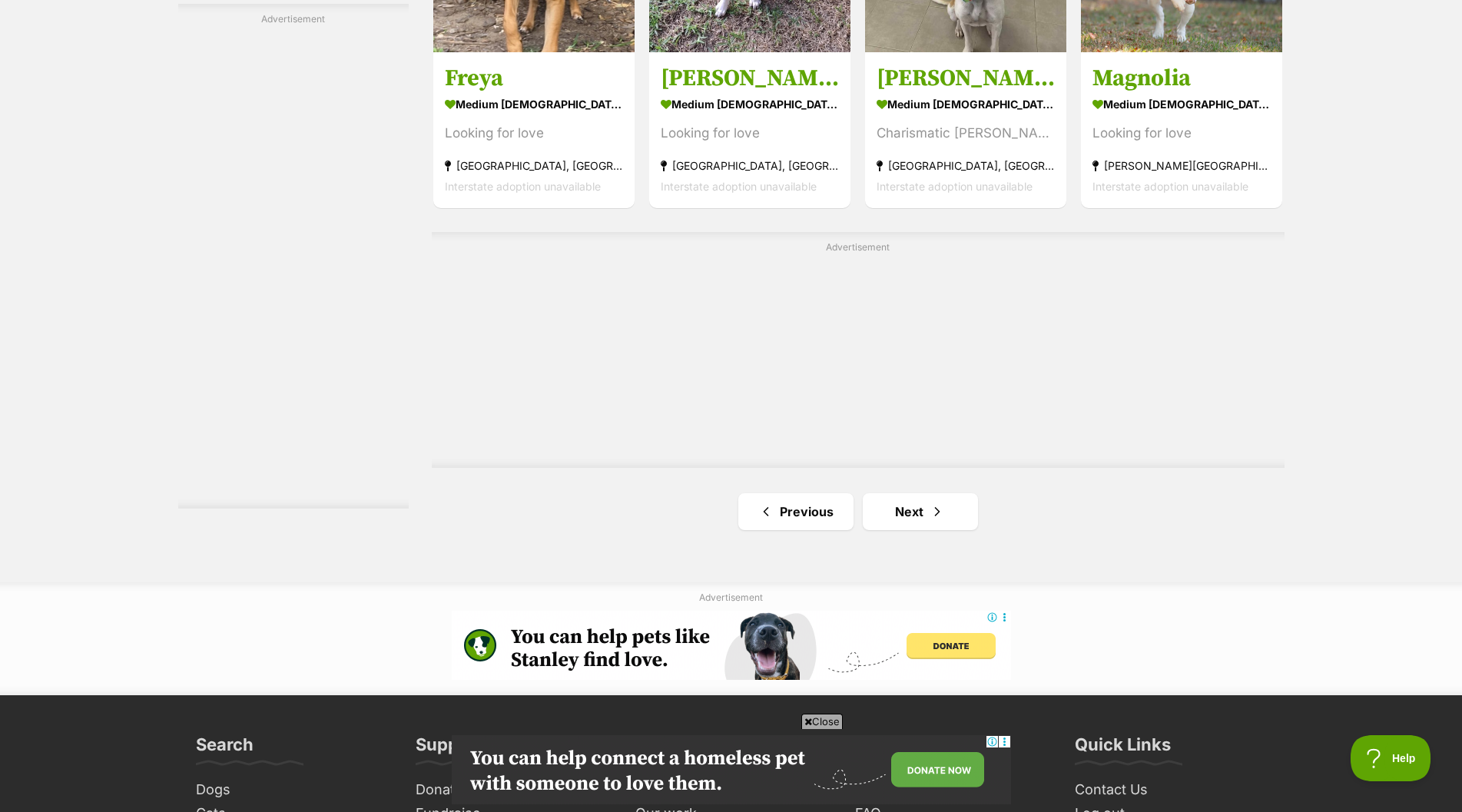
scroll to position [2688, 0]
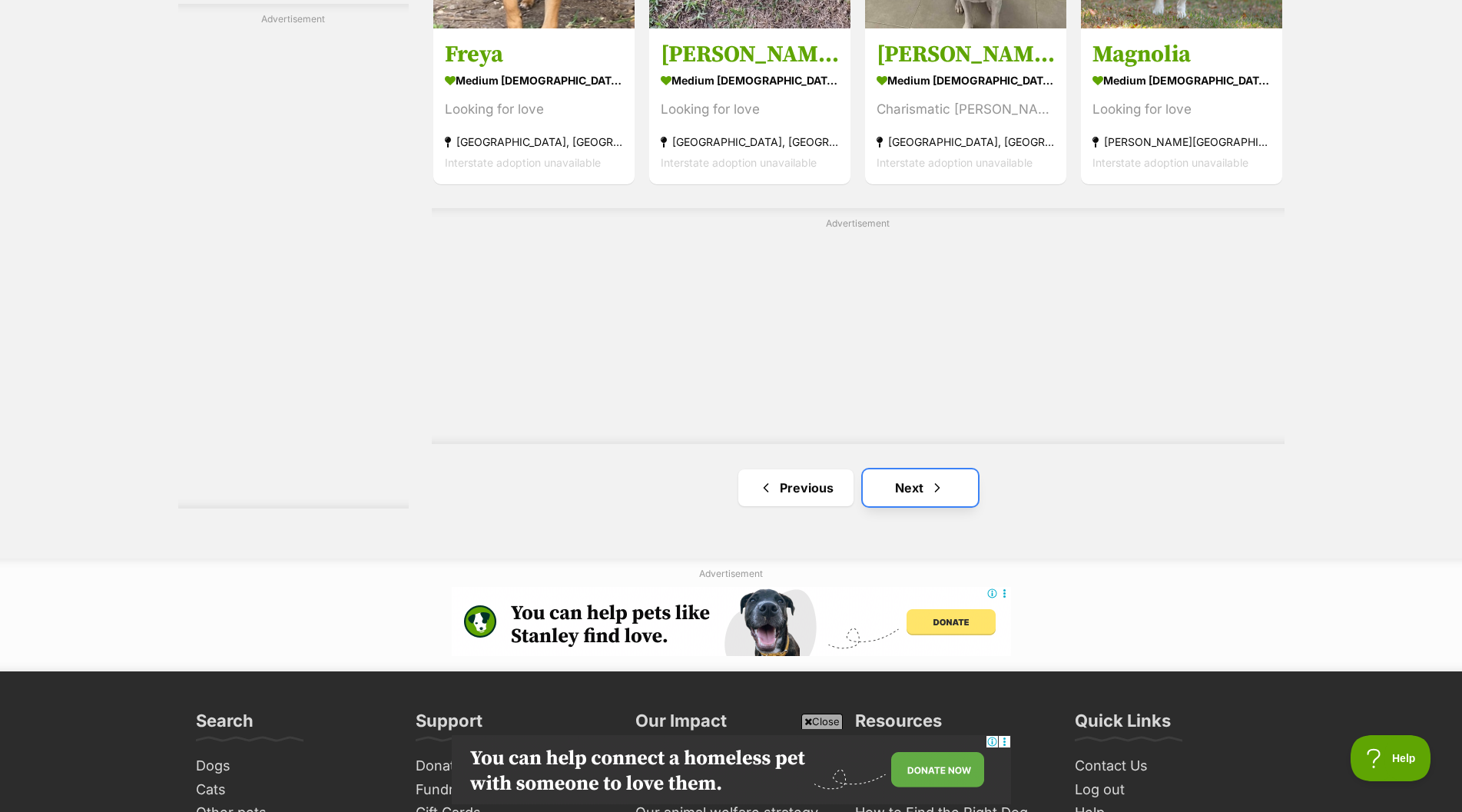
click at [910, 488] on link "Next" at bounding box center [920, 488] width 115 height 37
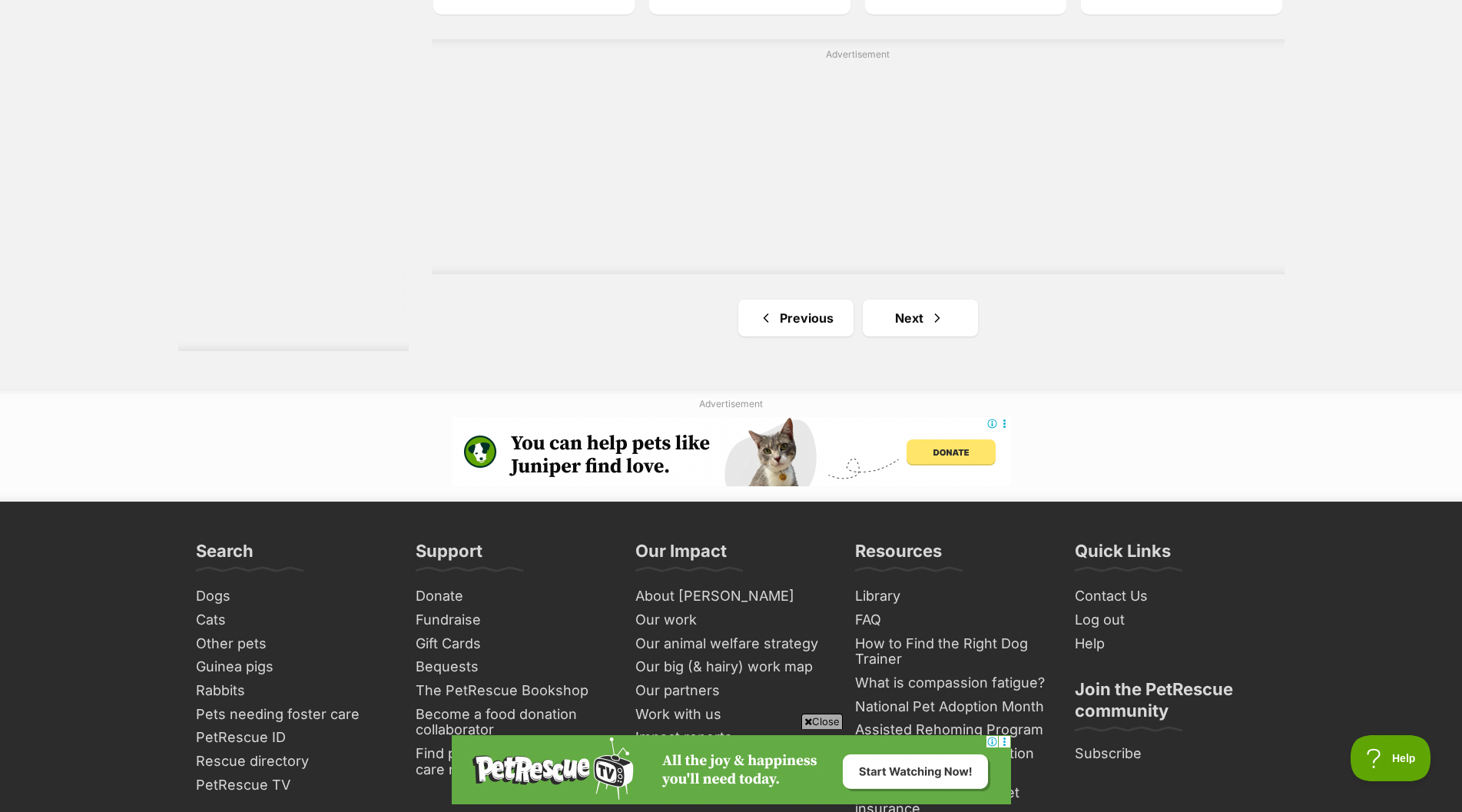
scroll to position [2765, 0]
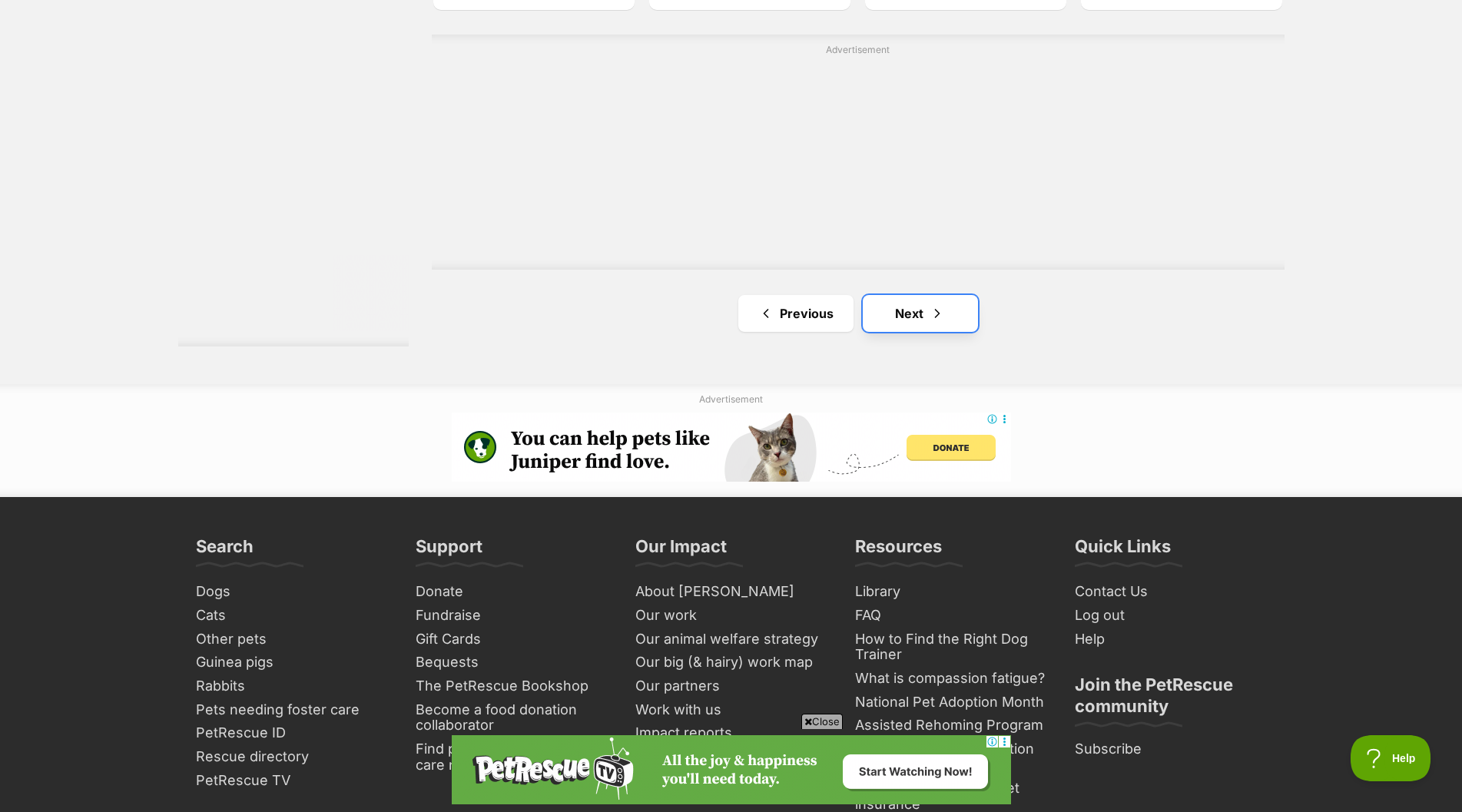
click at [908, 312] on link "Next" at bounding box center [920, 313] width 115 height 37
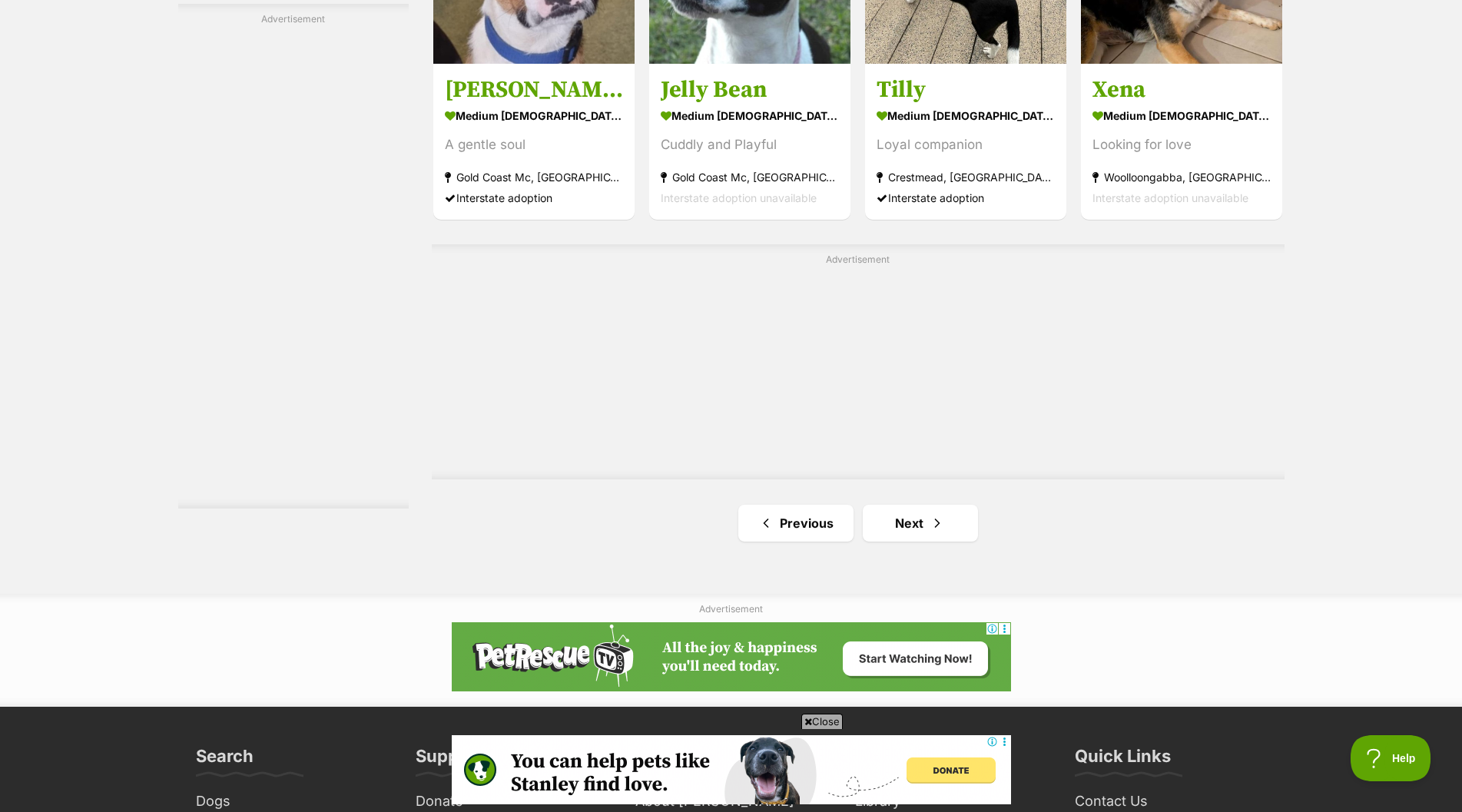
scroll to position [2688, 0]
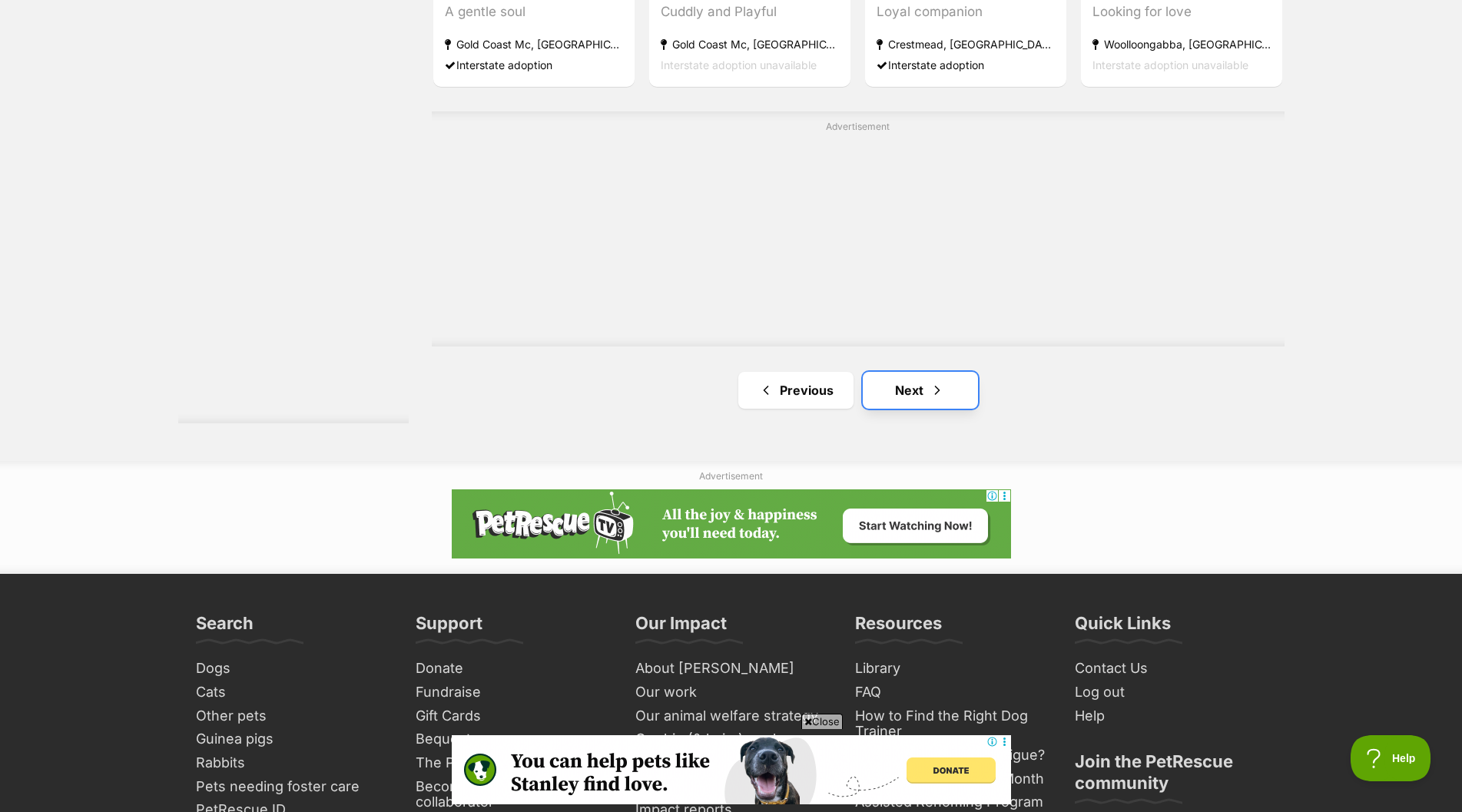
click at [887, 400] on link "Next" at bounding box center [920, 390] width 115 height 37
